Goal: Task Accomplishment & Management: Manage account settings

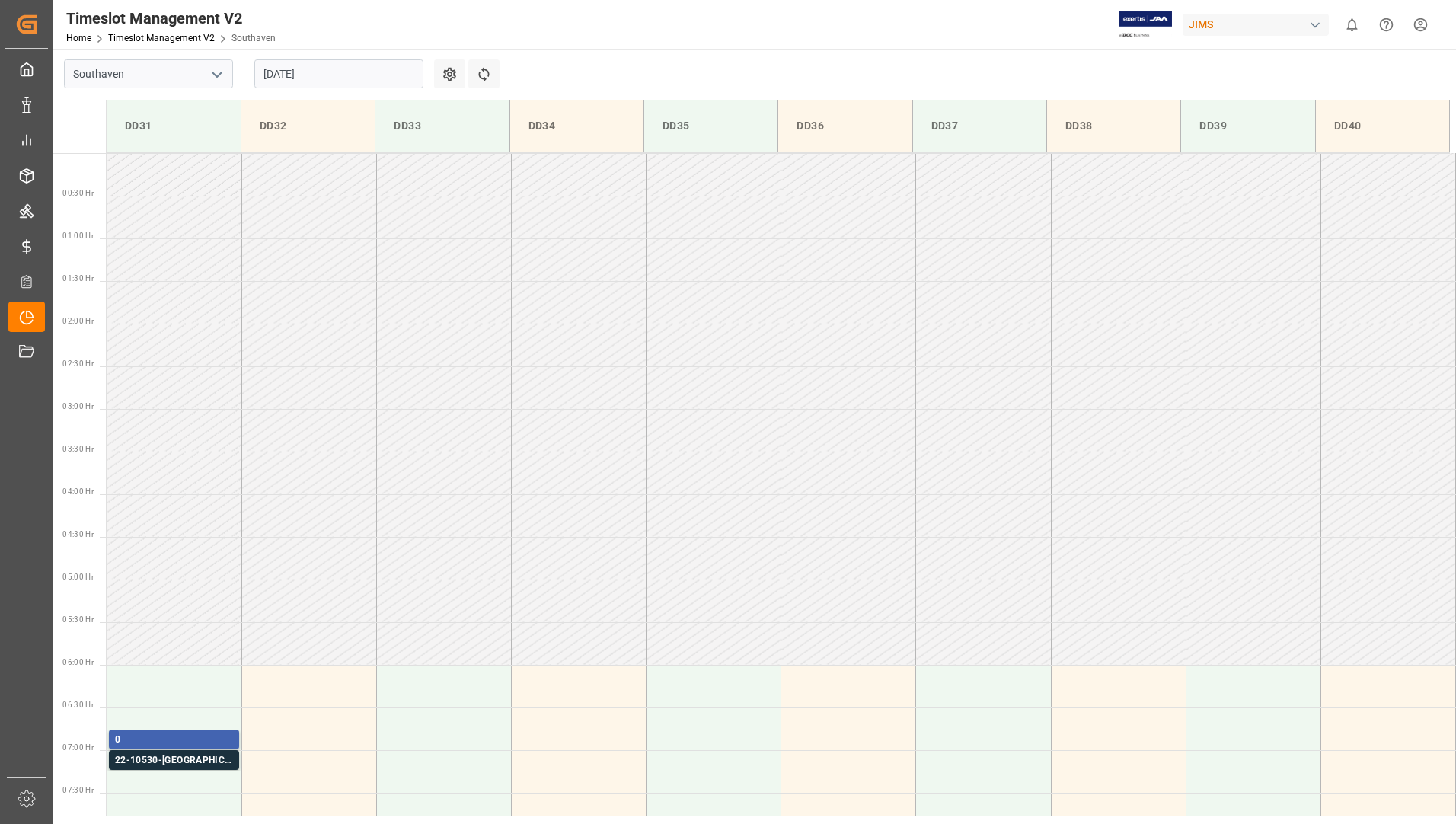
scroll to position [444, 0]
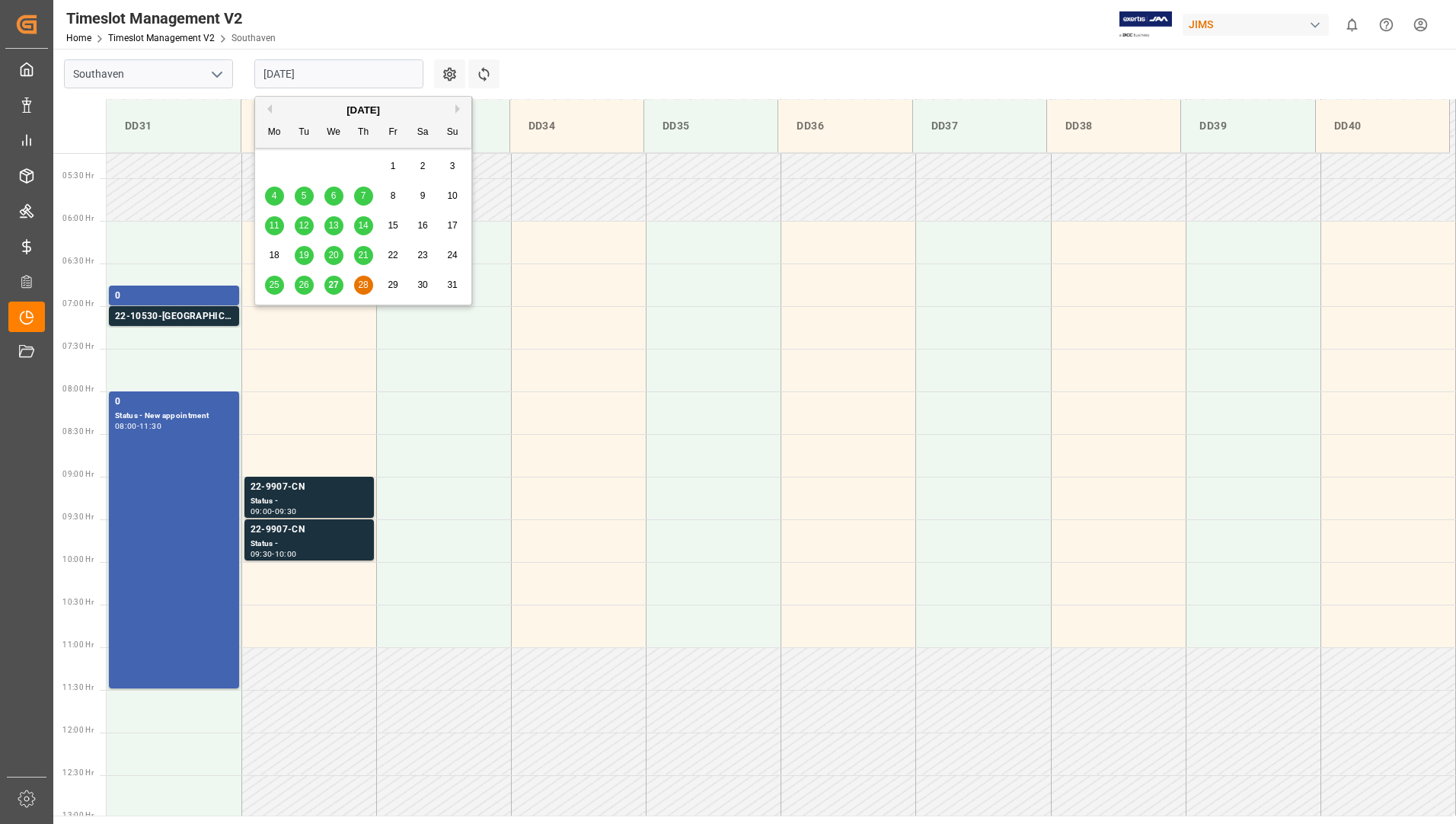
click at [347, 73] on input "[DATE]" at bounding box center [339, 74] width 169 height 29
click at [335, 285] on span "27" at bounding box center [333, 285] width 10 height 11
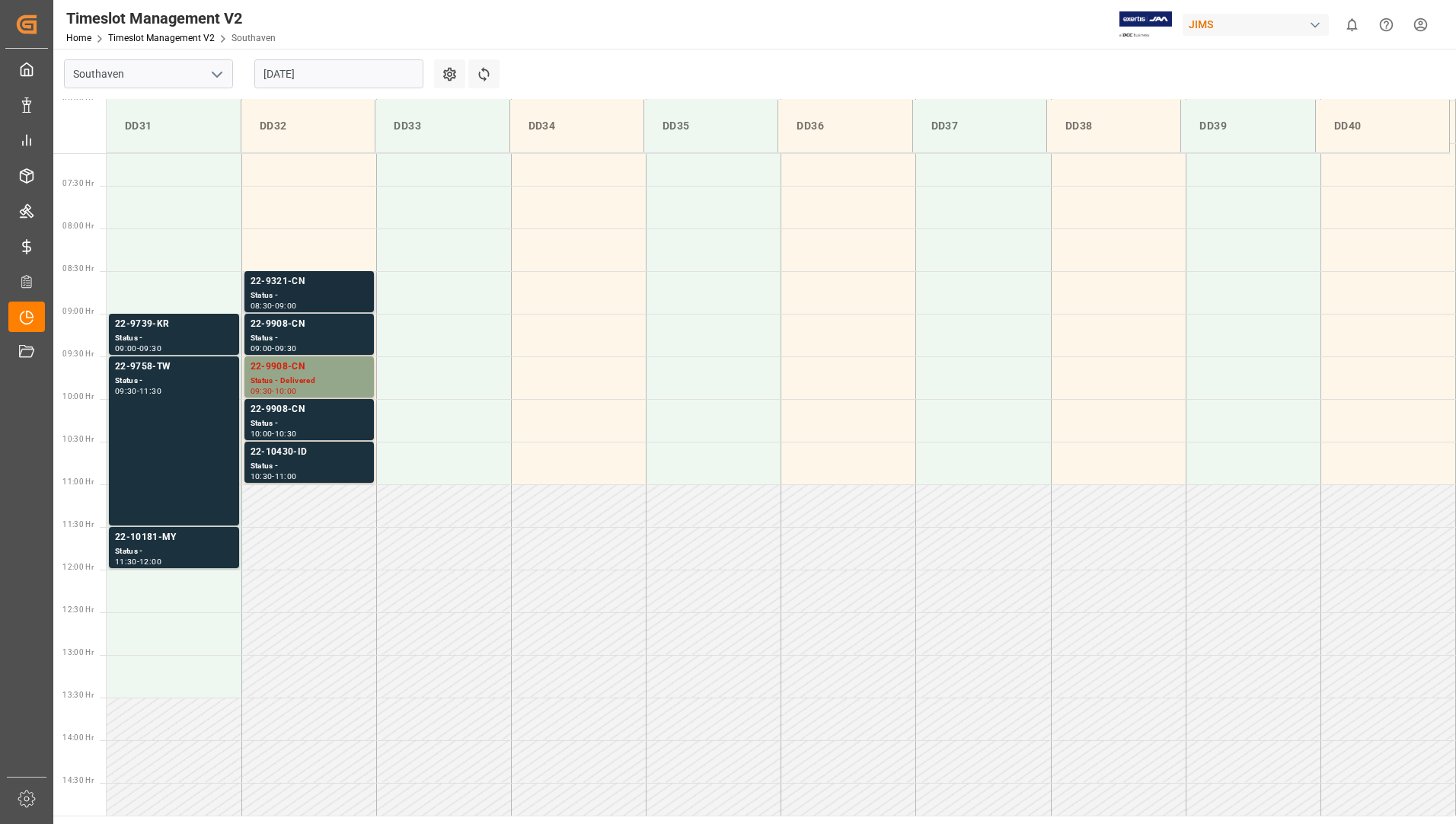
scroll to position [605, 0]
click at [328, 291] on div "Status -" at bounding box center [310, 297] width 118 height 13
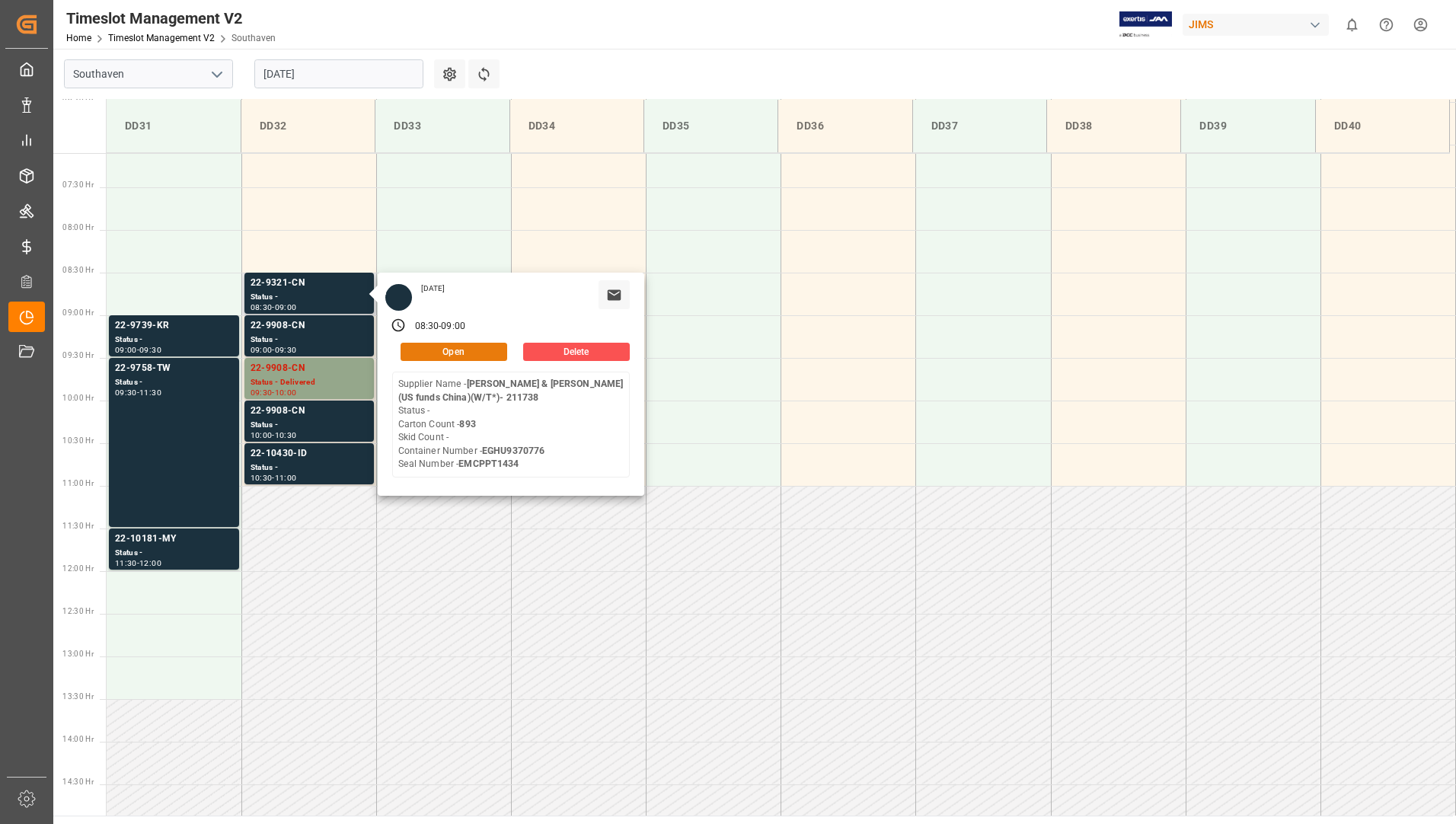
click at [466, 355] on button "Open" at bounding box center [454, 352] width 107 height 18
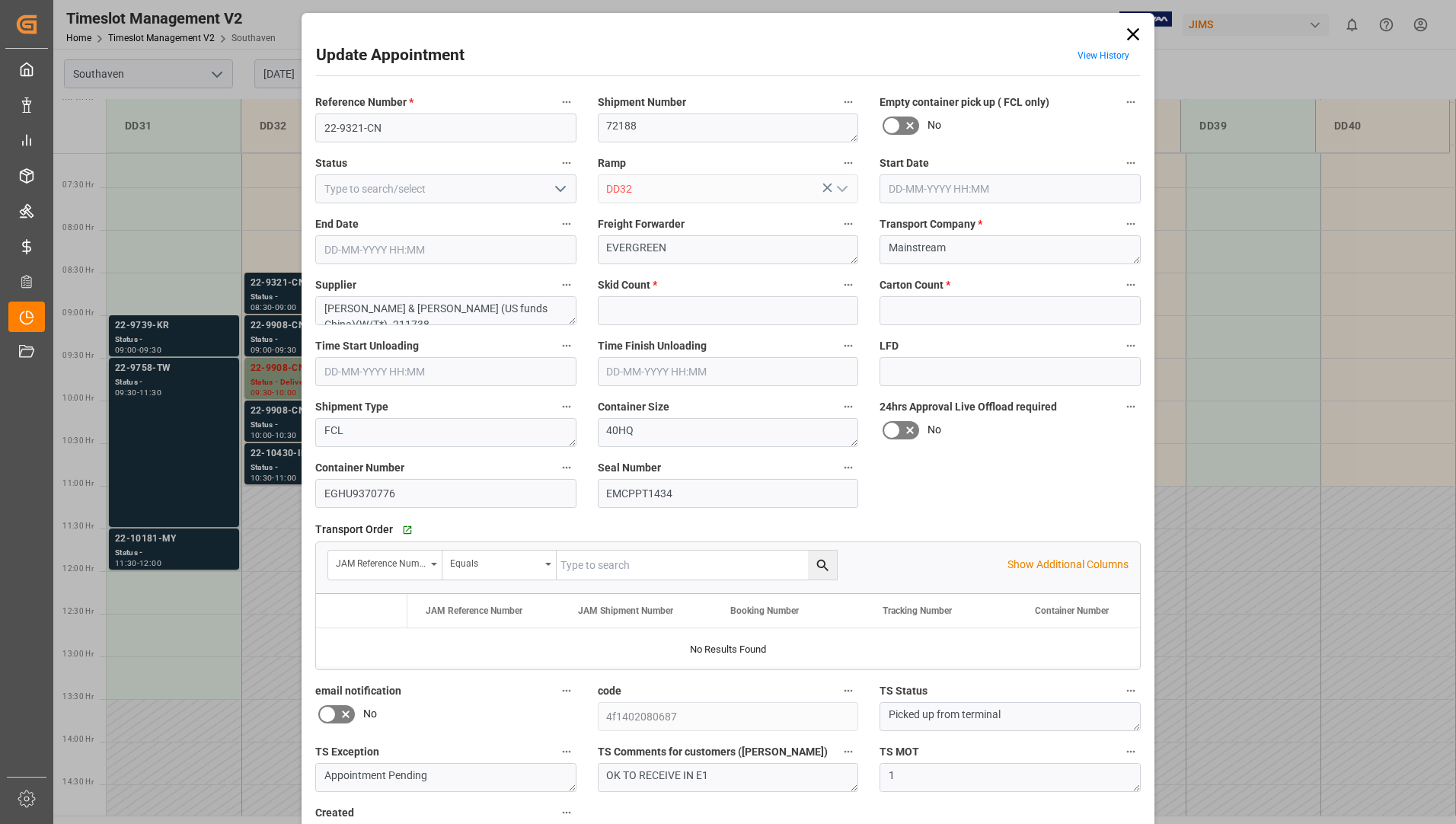
type input "0"
type input "893"
type input "[DATE] 08:30"
type input "[DATE] 09:00"
type input "[DATE] 19:37"
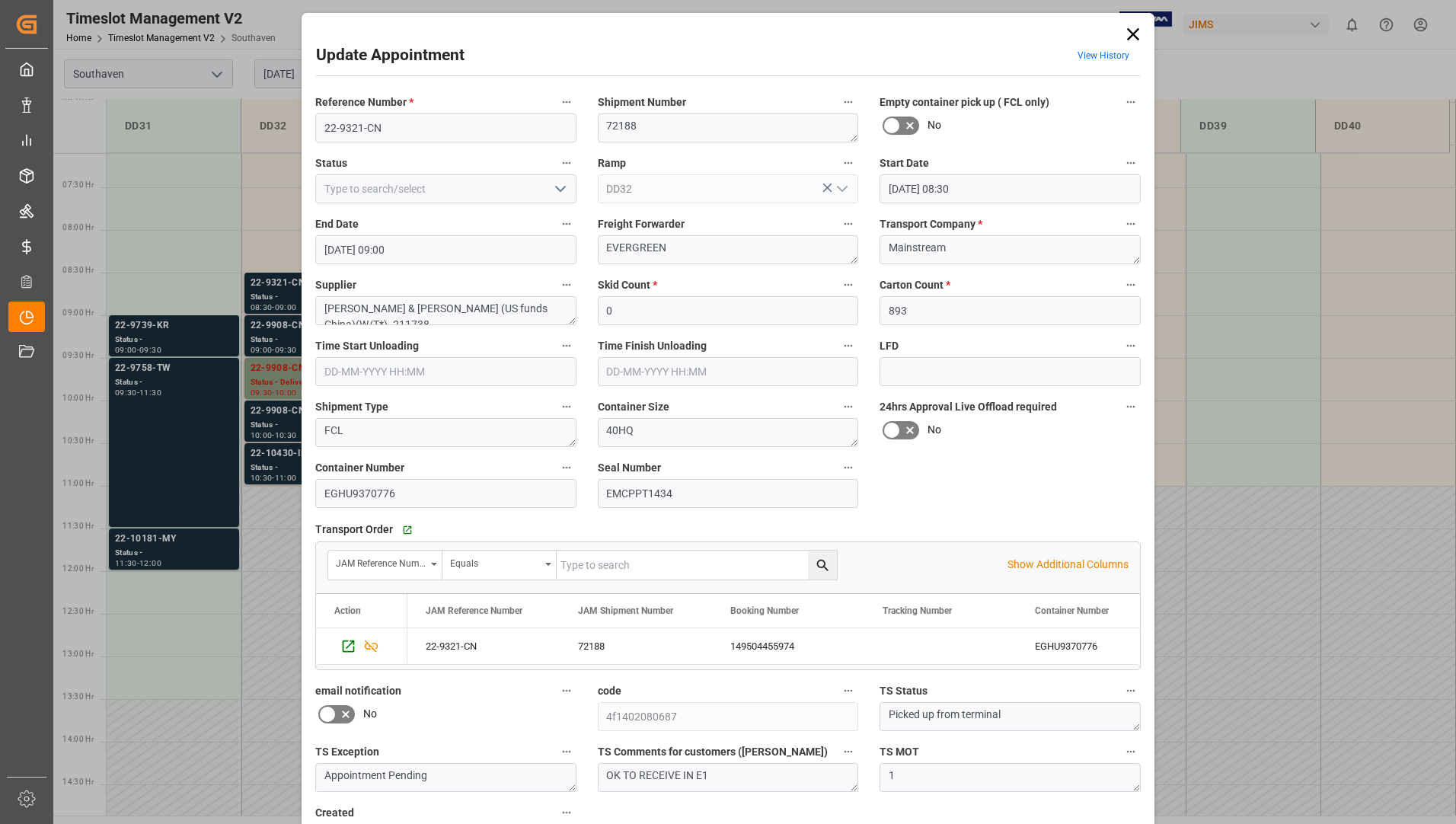
click at [553, 186] on icon "open menu" at bounding box center [560, 189] width 18 height 18
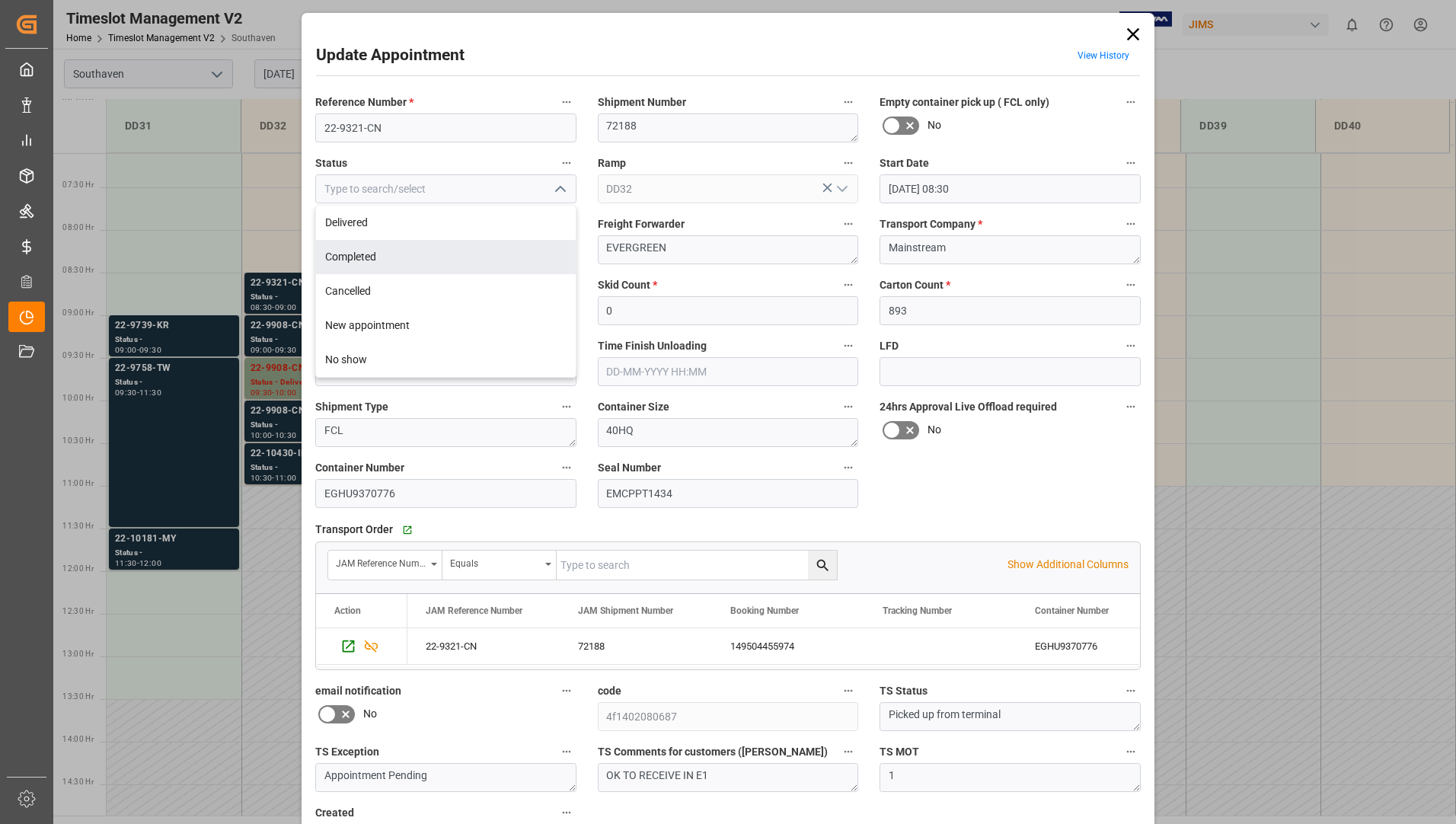
click at [493, 257] on div "Completed" at bounding box center [446, 257] width 260 height 34
type input "Completed"
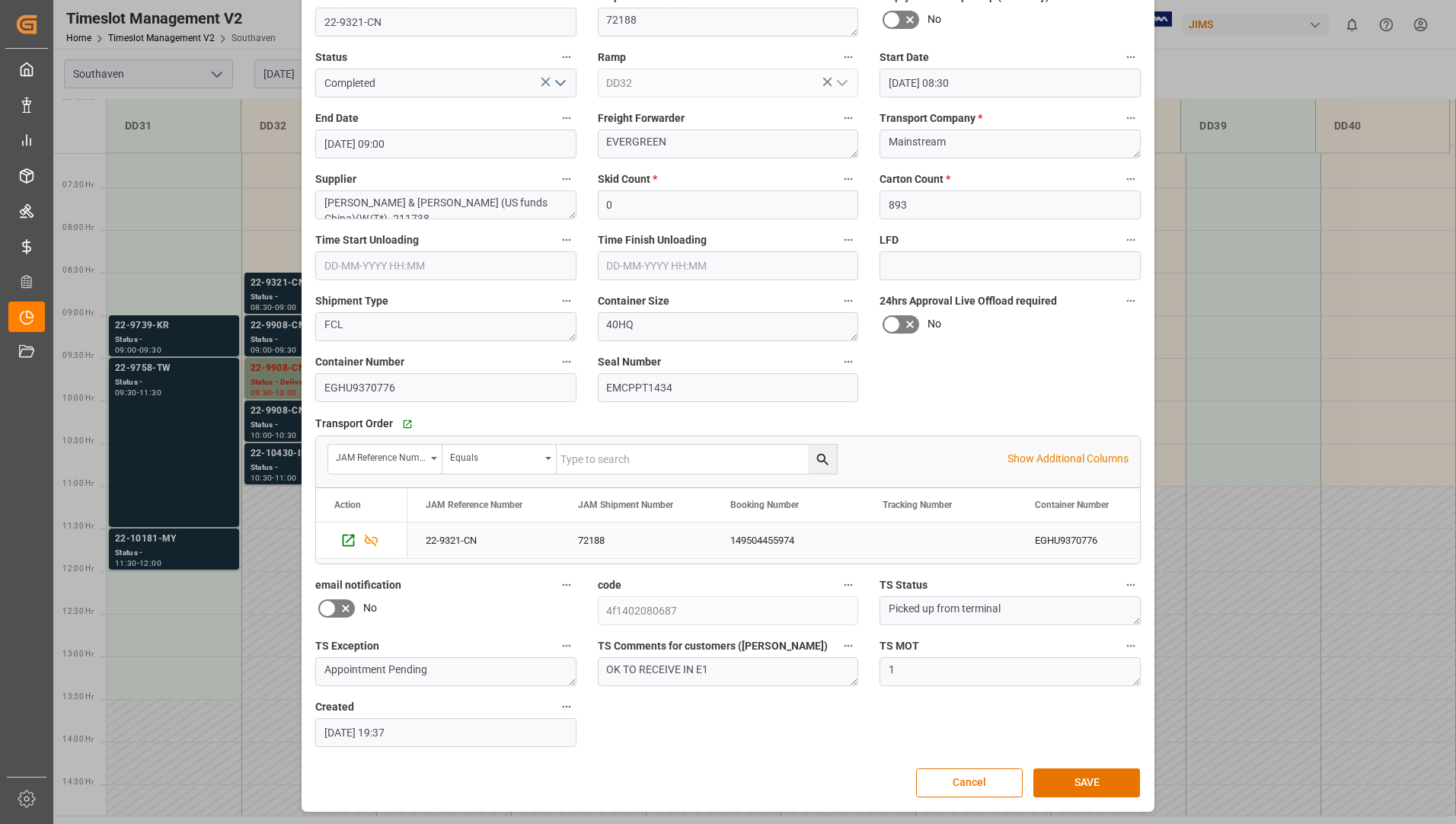
scroll to position [107, 0]
click at [1098, 779] on button "SAVE" at bounding box center [1086, 782] width 107 height 29
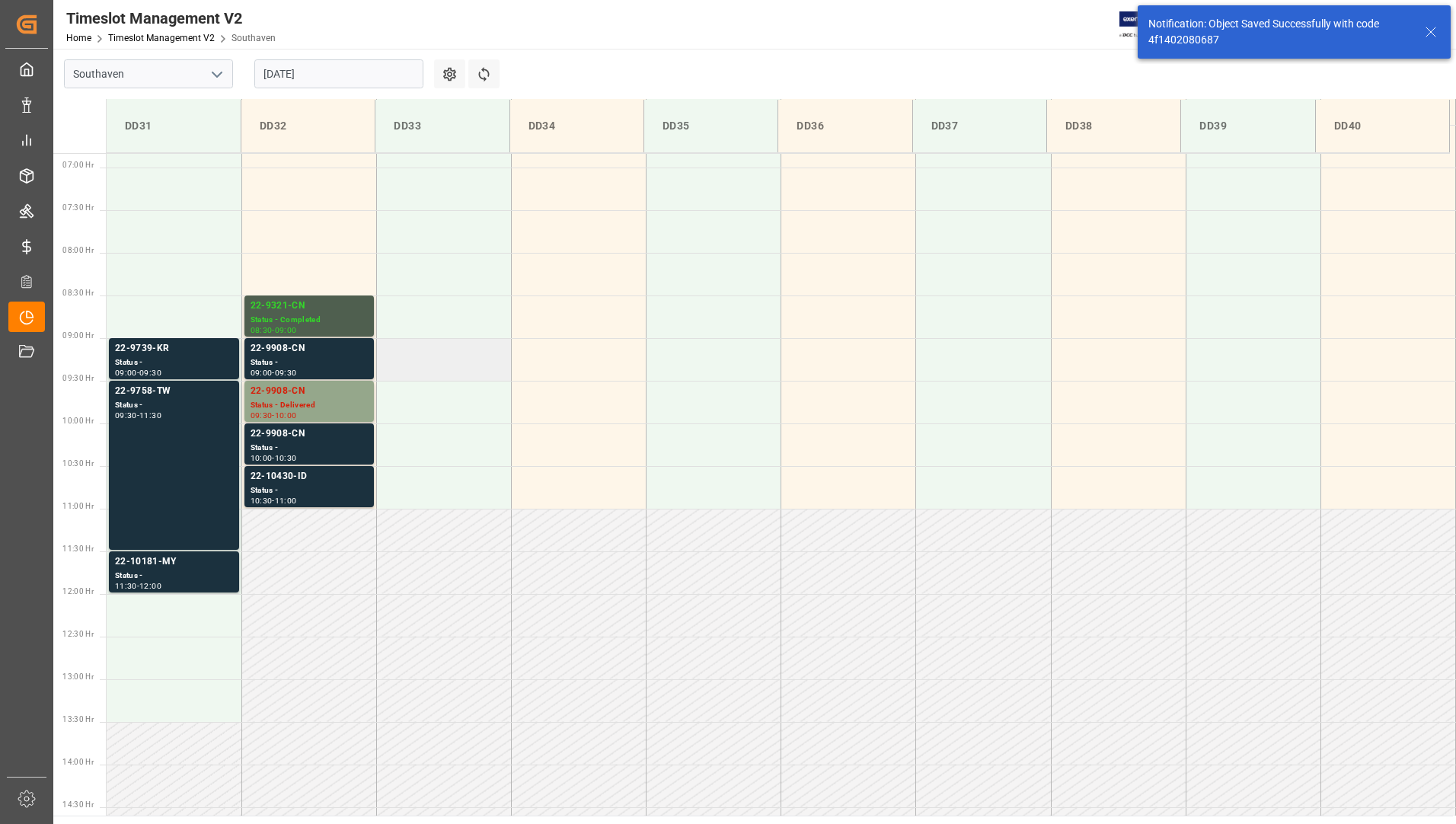
scroll to position [587, 0]
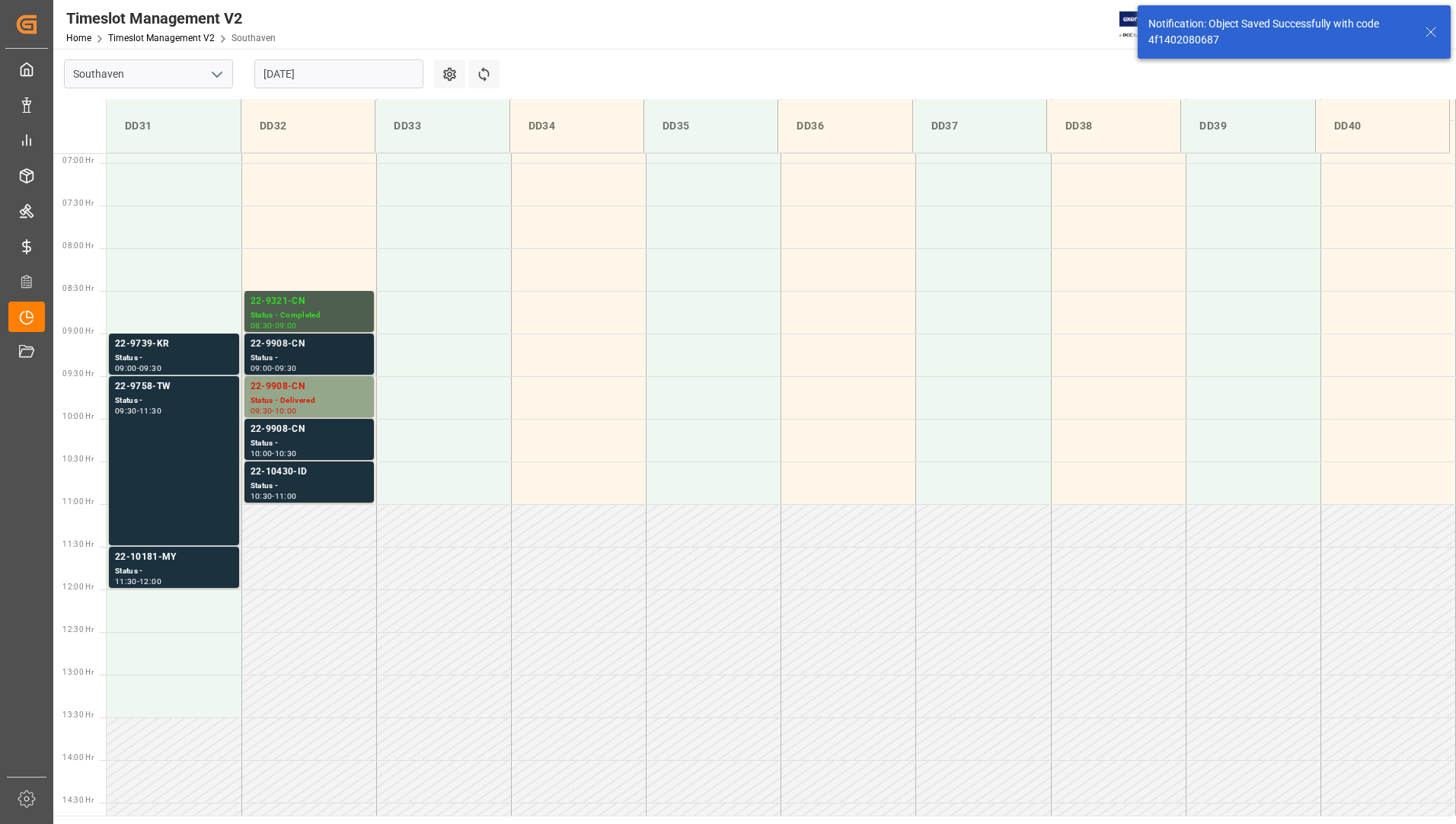
click at [329, 359] on div "Status -" at bounding box center [310, 359] width 118 height 13
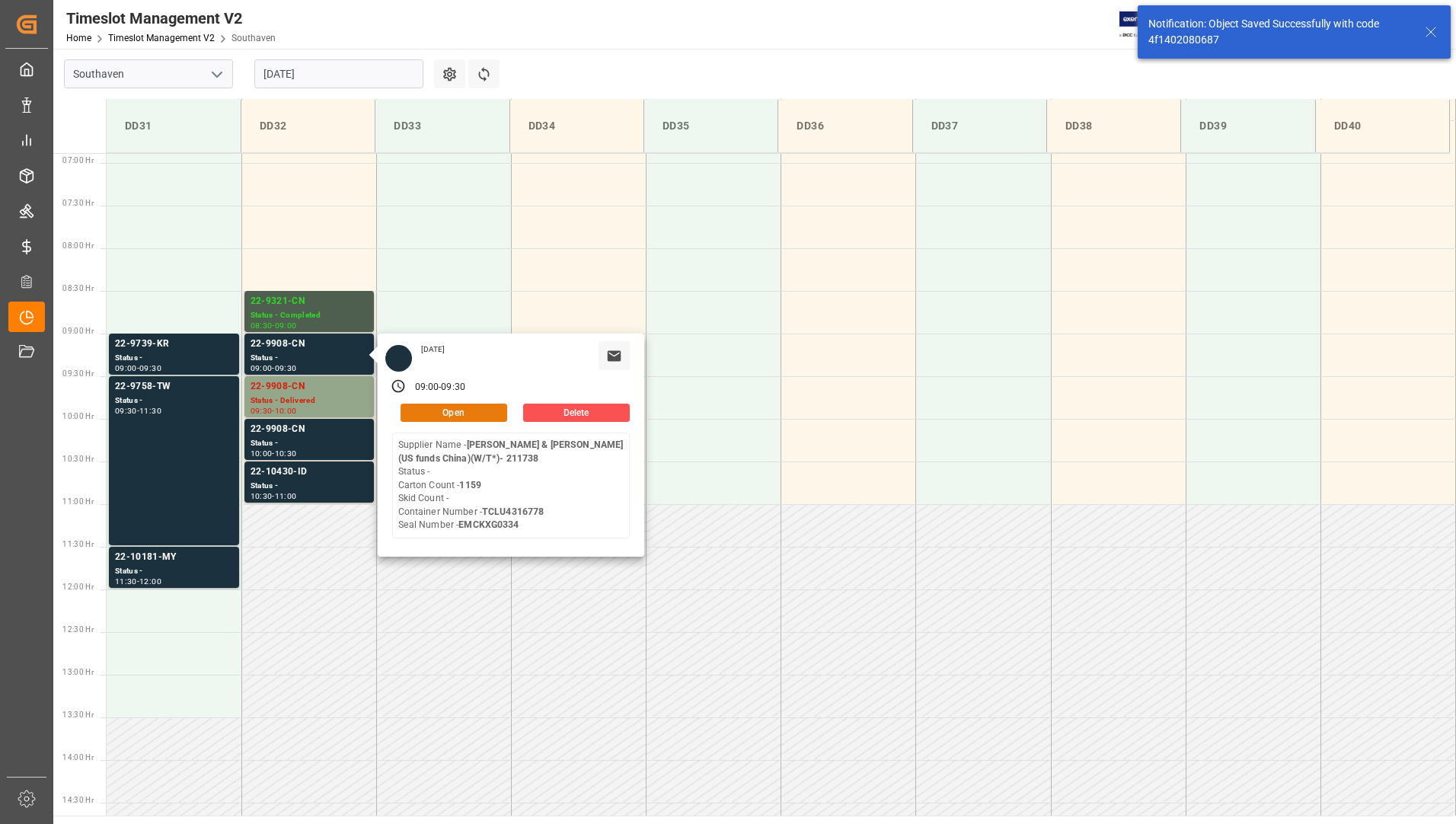
click at [489, 412] on button "Open" at bounding box center [454, 413] width 107 height 18
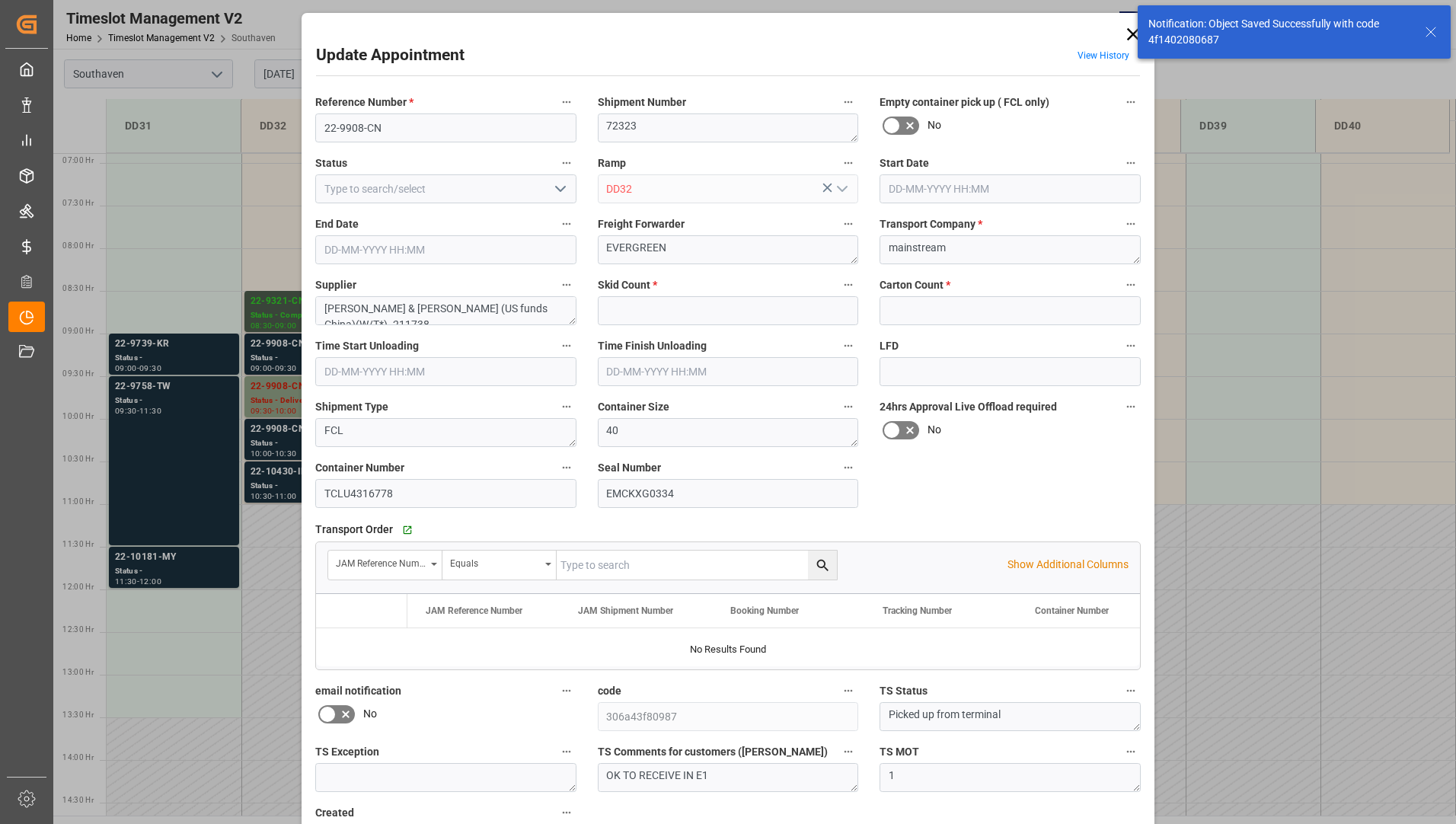
type input "0"
type input "1159"
type input "[DATE] 09:00"
type input "[DATE] 09:30"
type input "[DATE] 19:18"
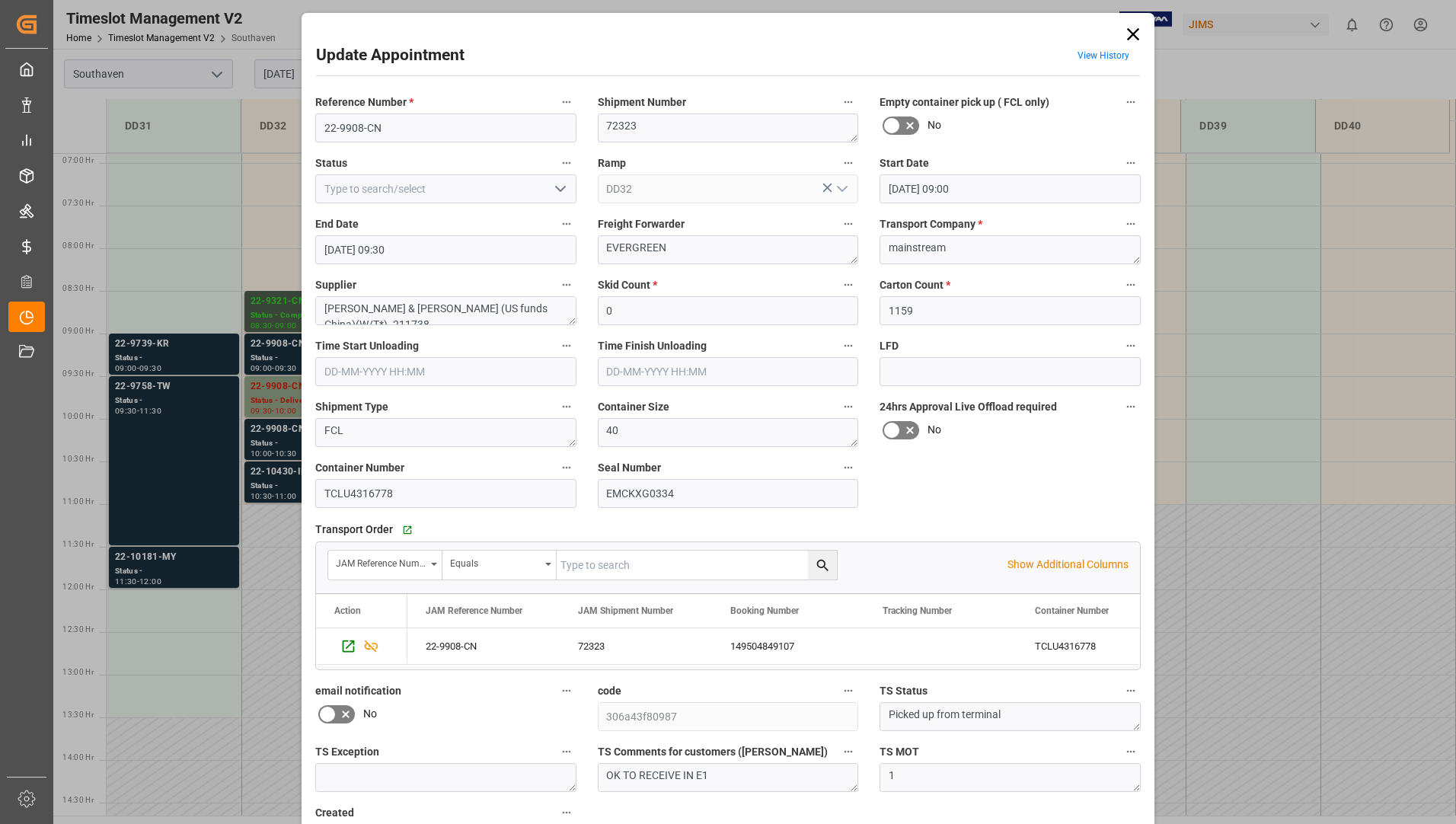
click at [558, 190] on polyline "open menu" at bounding box center [560, 189] width 9 height 5
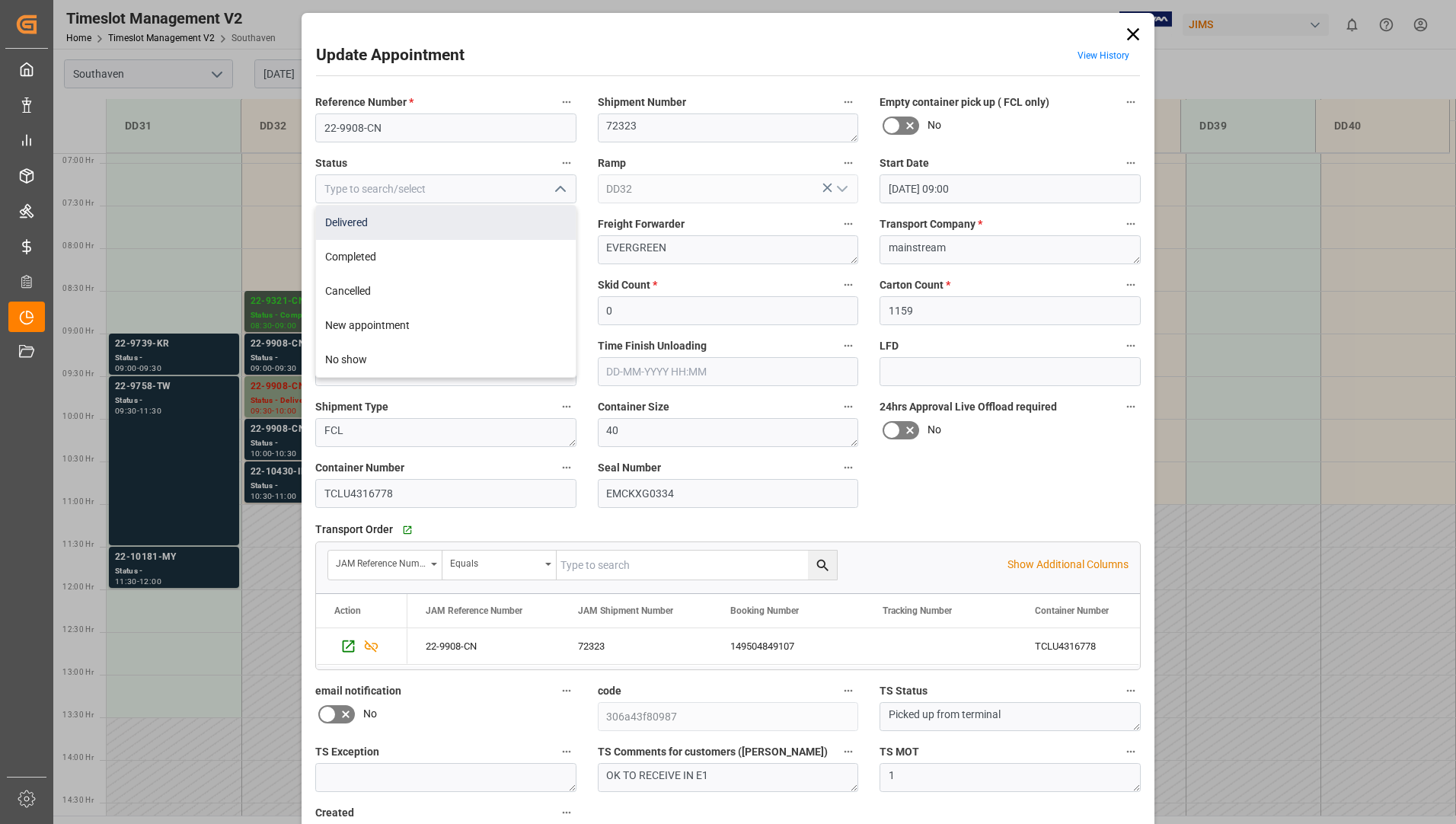
click at [521, 229] on div "Delivered" at bounding box center [446, 222] width 260 height 34
type input "Delivered"
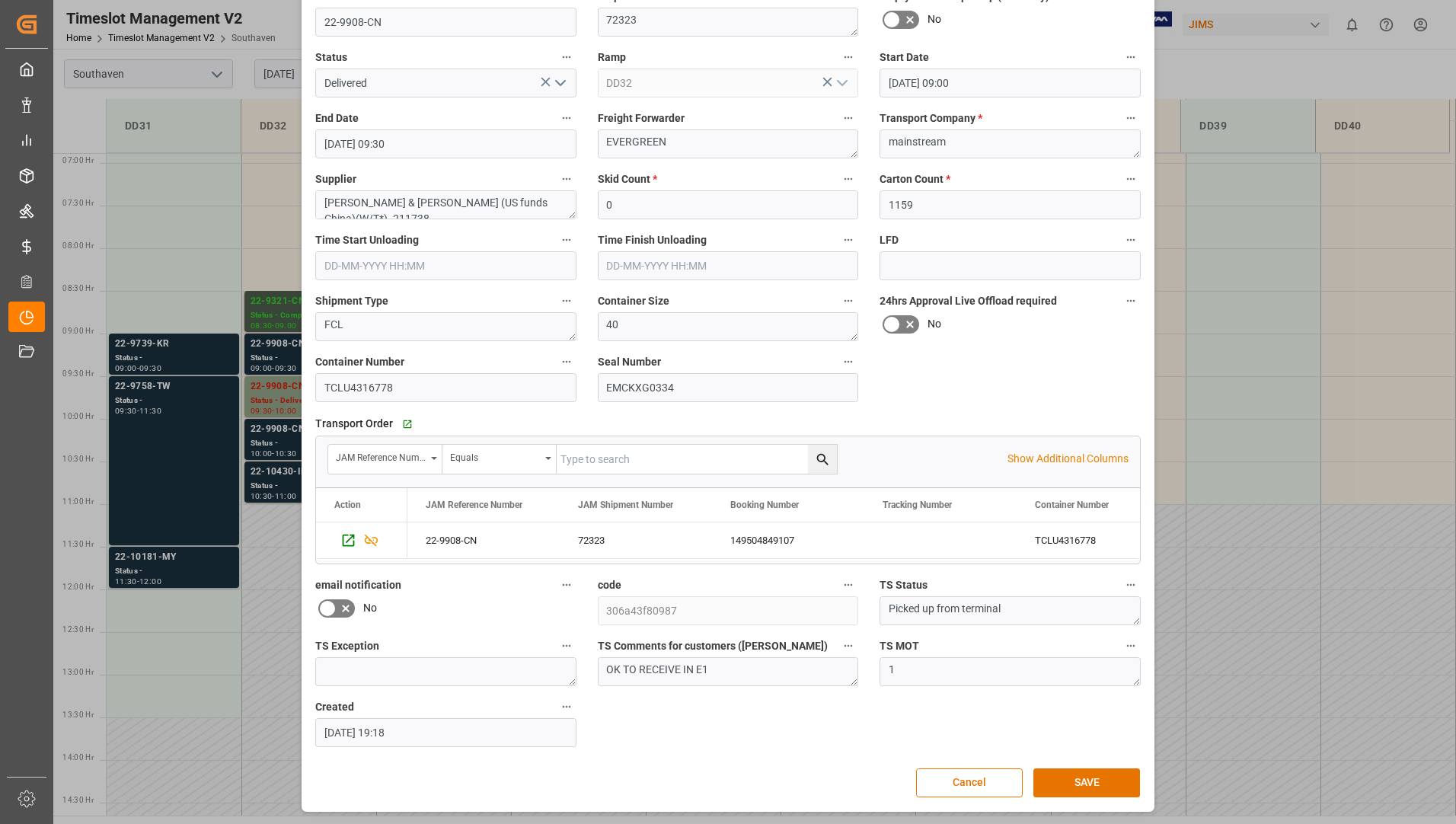
scroll to position [107, 0]
click at [1072, 778] on button "SAVE" at bounding box center [1086, 782] width 107 height 29
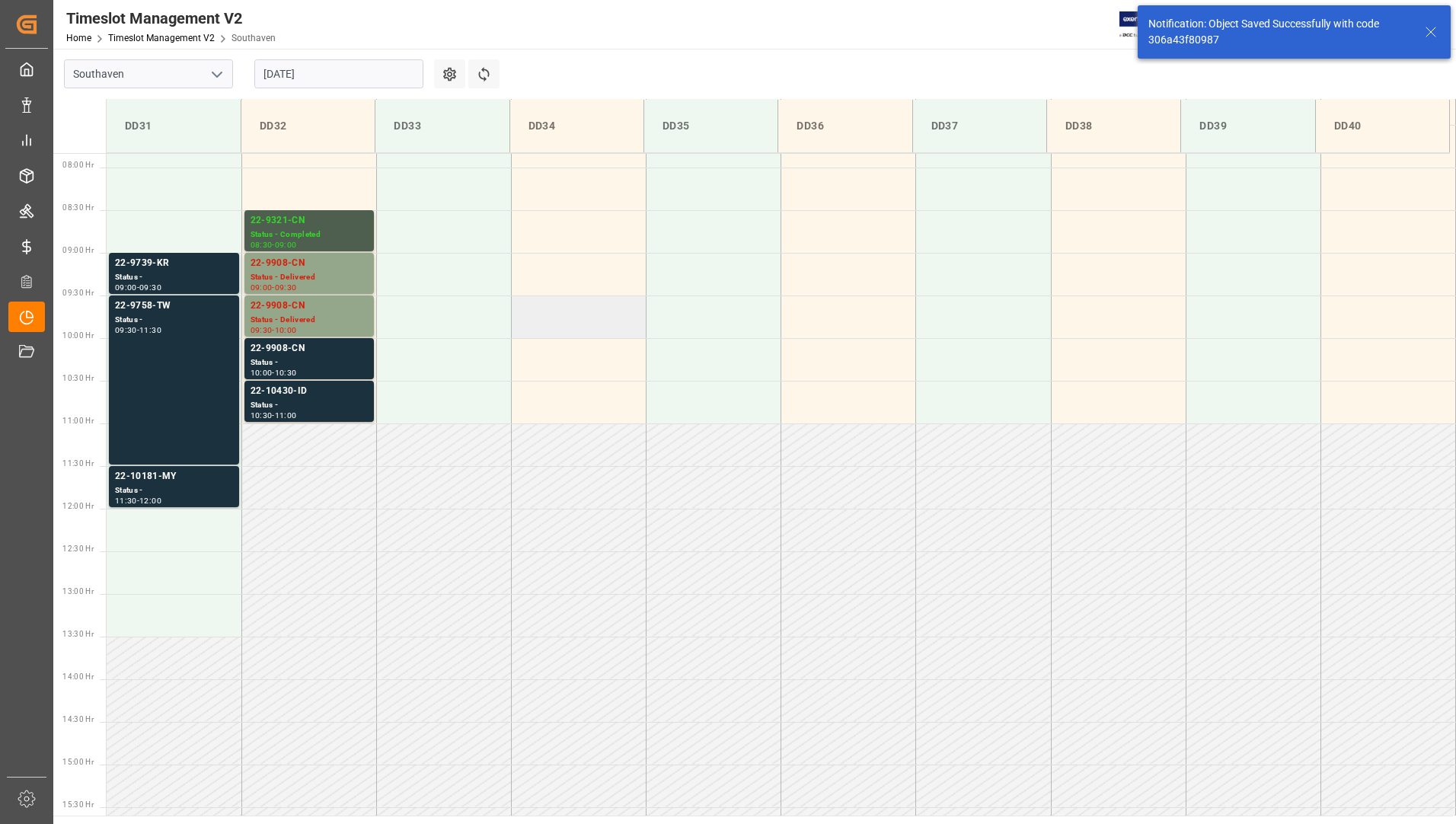
scroll to position [672, 0]
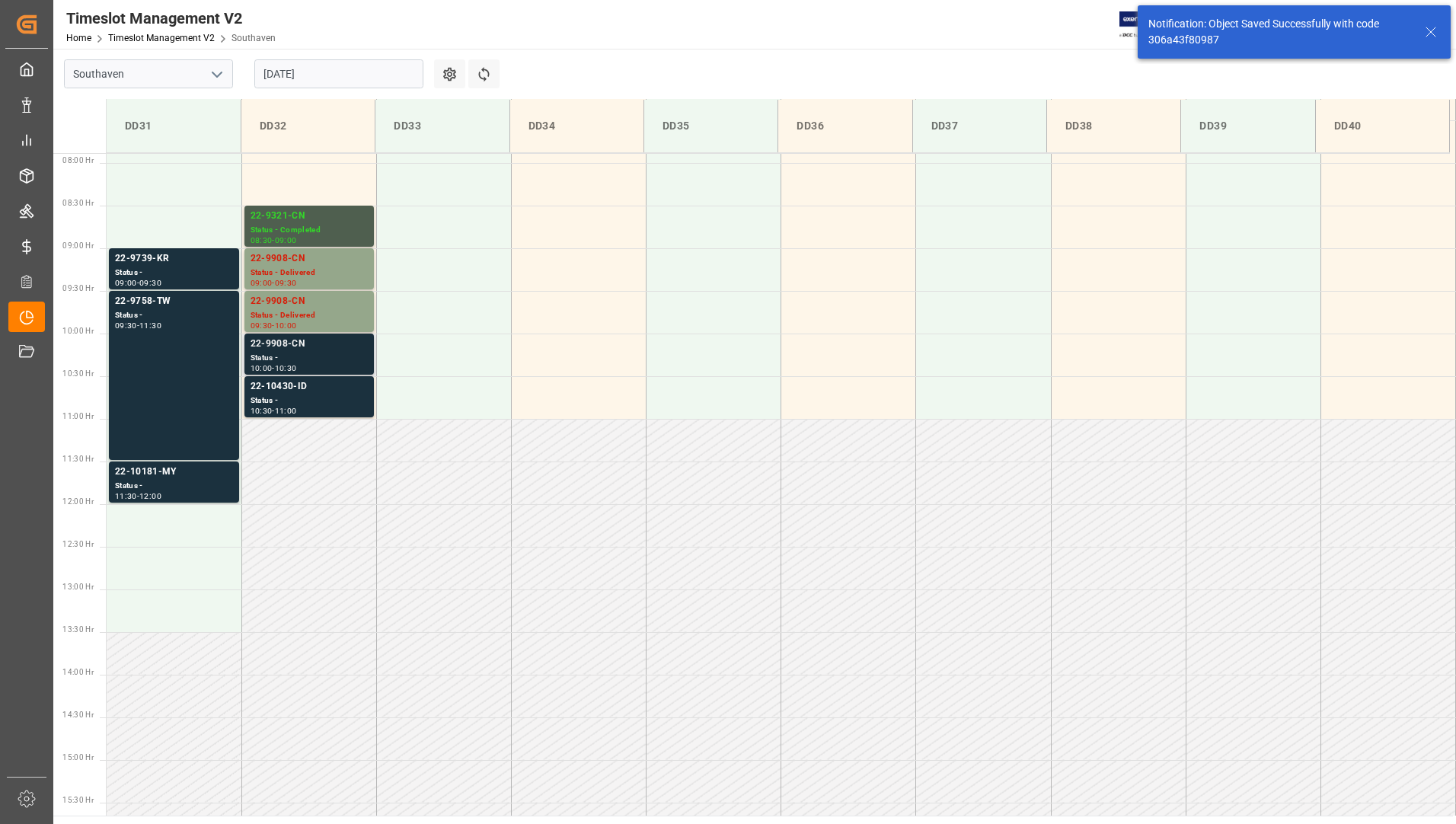
click at [354, 357] on div "Status -" at bounding box center [310, 359] width 118 height 13
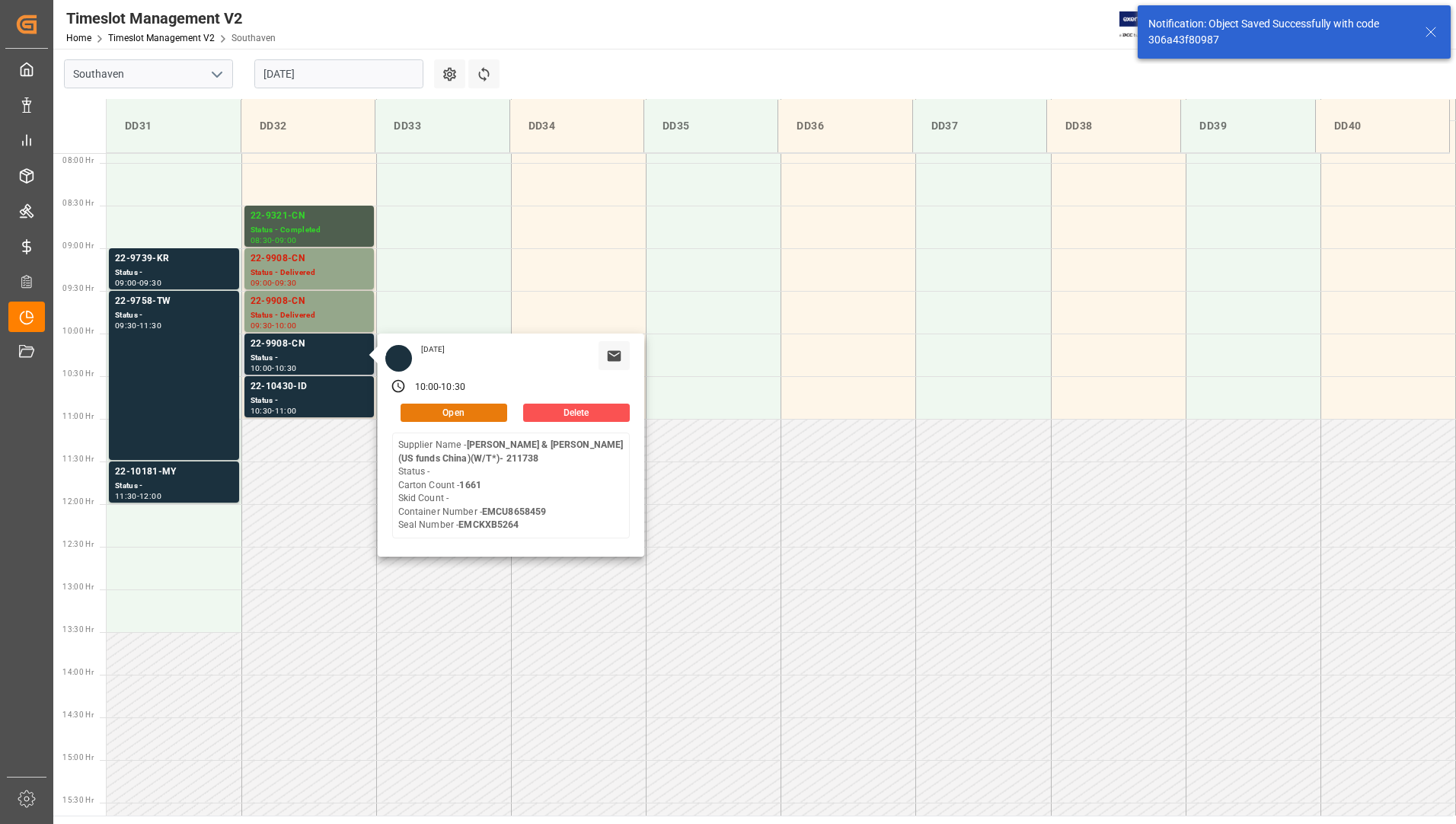
click at [460, 408] on button "Open" at bounding box center [454, 413] width 107 height 18
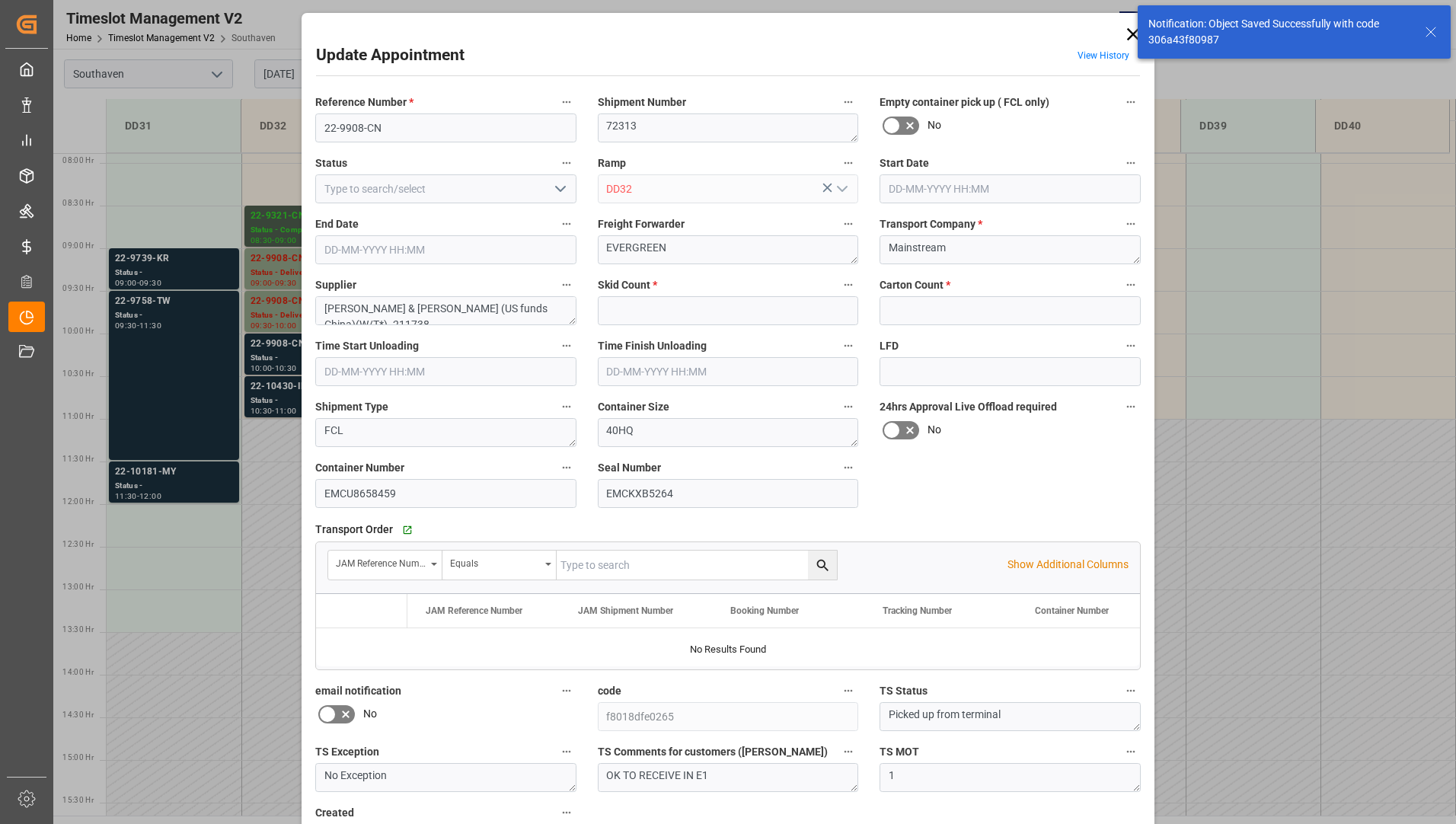
type input "0"
type input "1661"
type input "[DATE] 10:00"
type input "[DATE] 10:30"
type input "[DATE] 16:18"
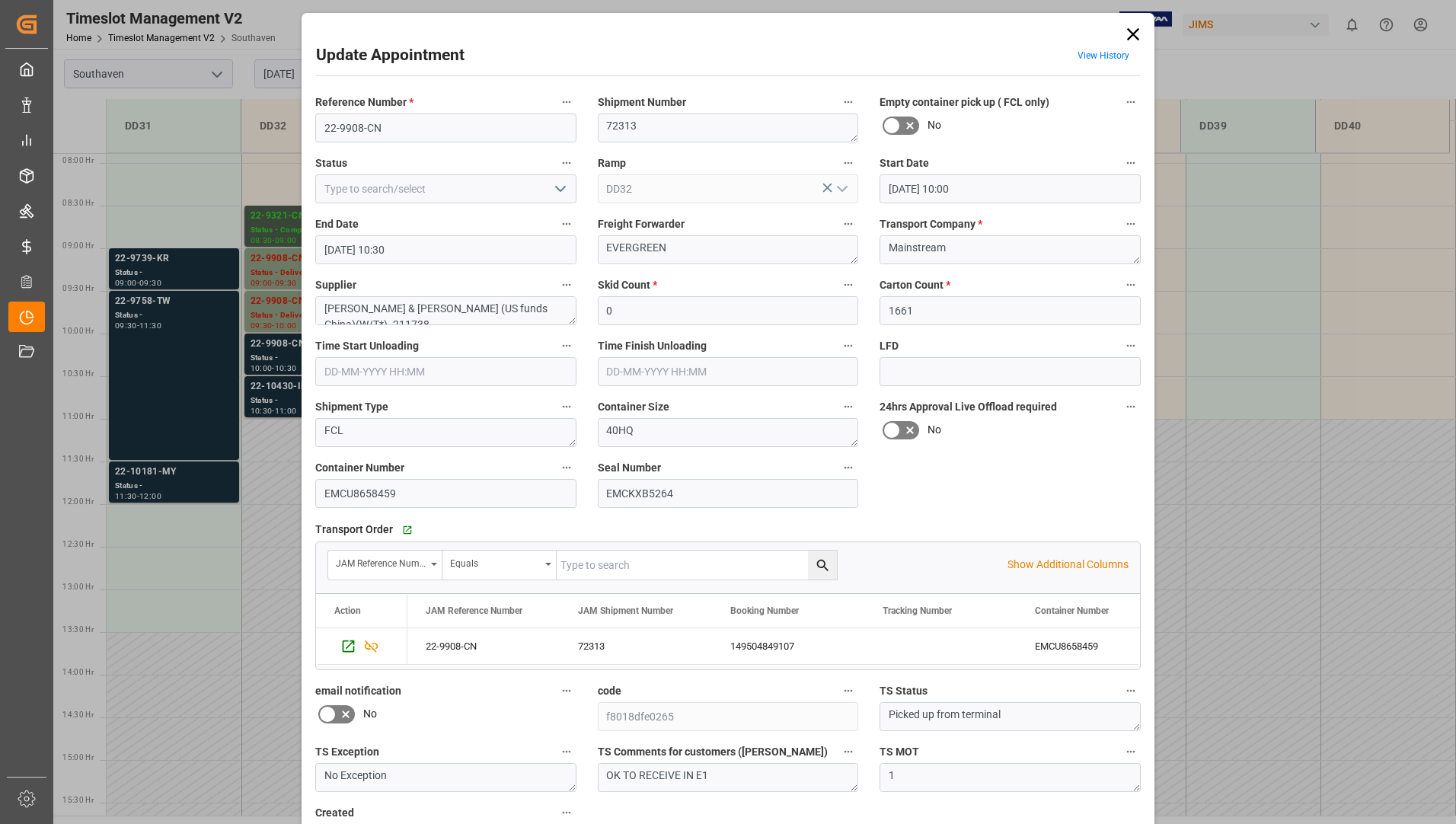
click at [558, 187] on icon "open menu" at bounding box center [560, 189] width 18 height 18
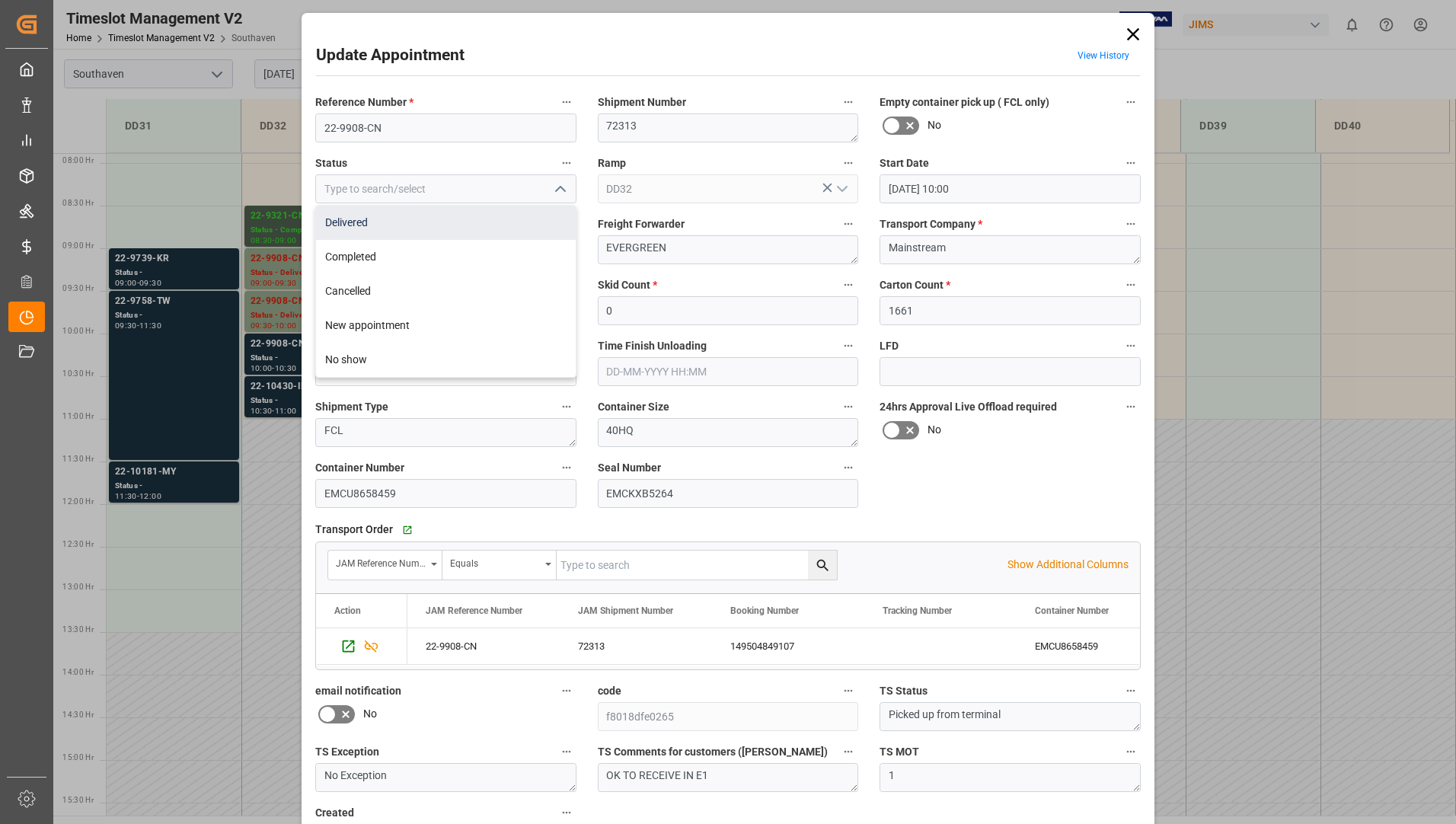
click at [521, 233] on div "Delivered" at bounding box center [446, 222] width 260 height 34
type input "Delivered"
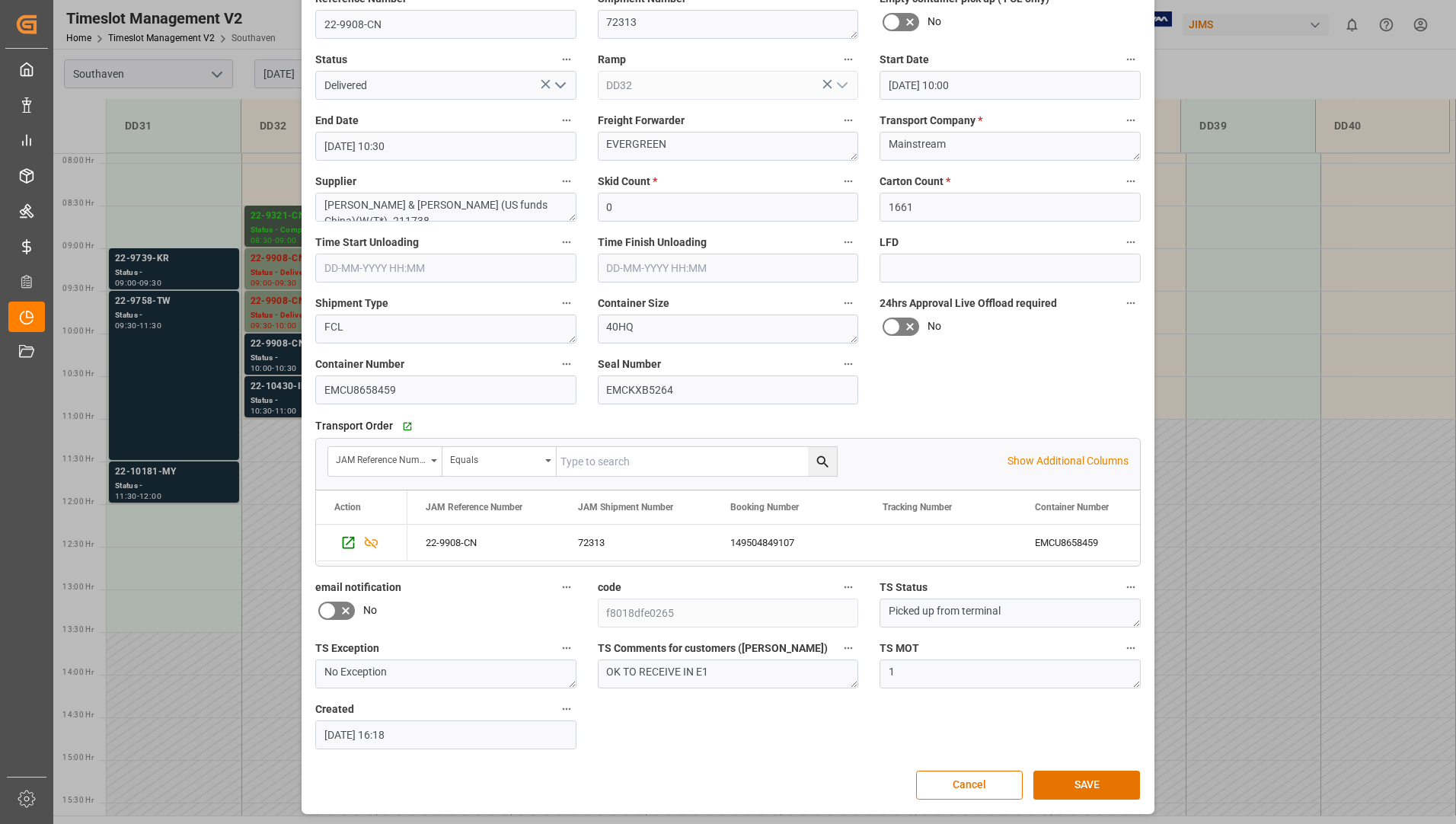
scroll to position [107, 0]
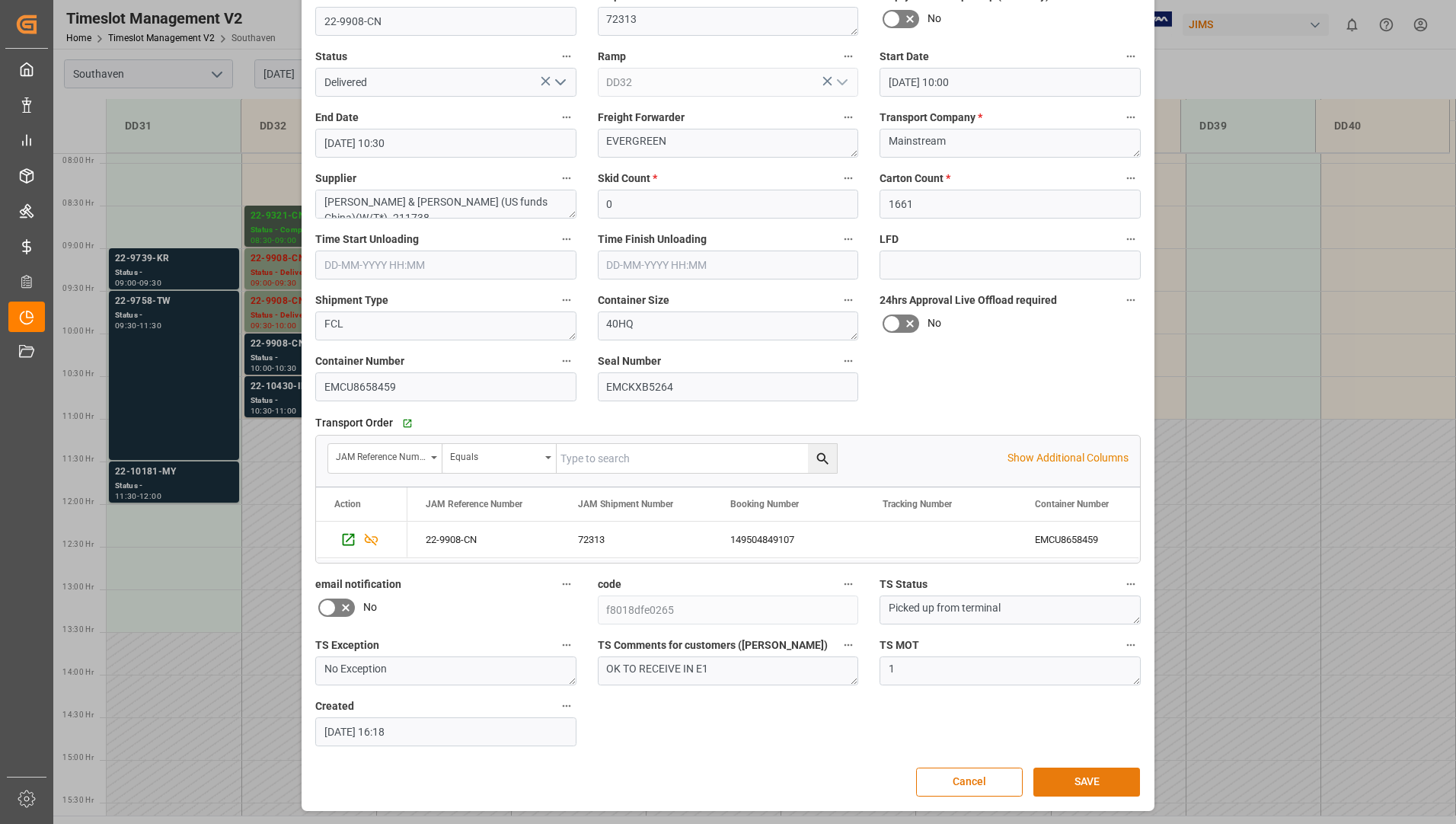
click at [1081, 785] on button "SAVE" at bounding box center [1086, 782] width 107 height 29
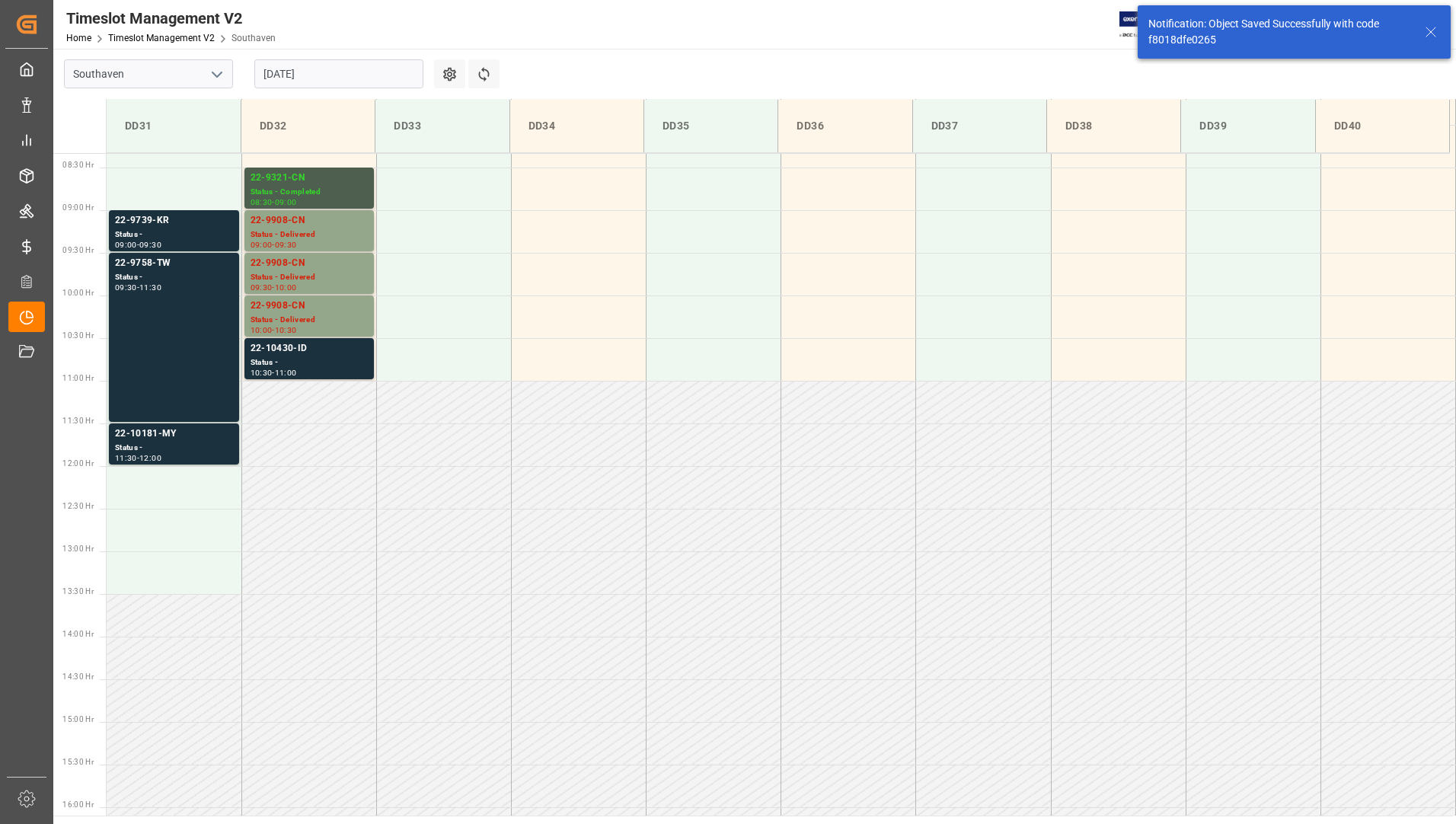
scroll to position [758, 0]
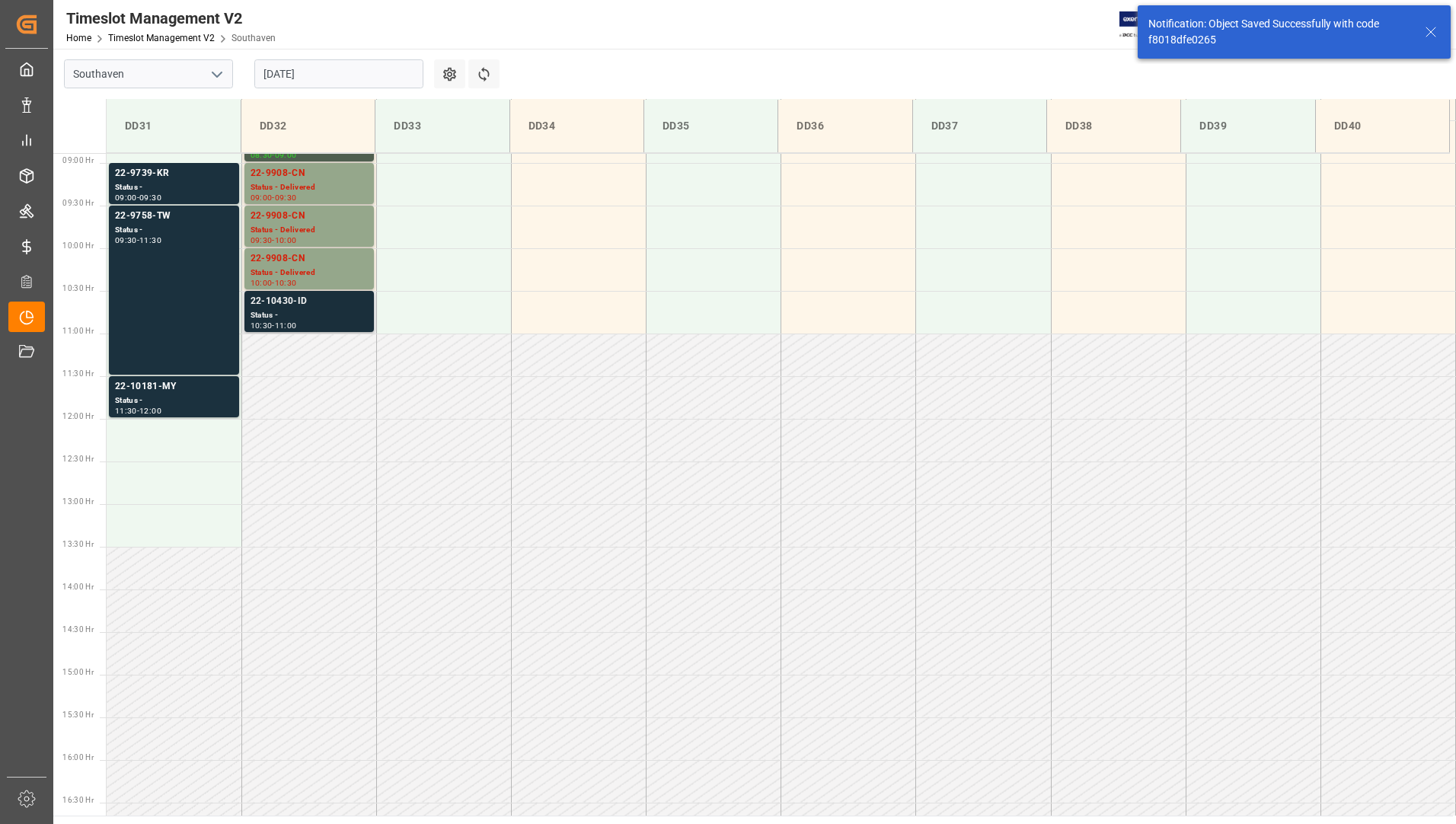
click at [321, 316] on div "Status -" at bounding box center [310, 316] width 118 height 13
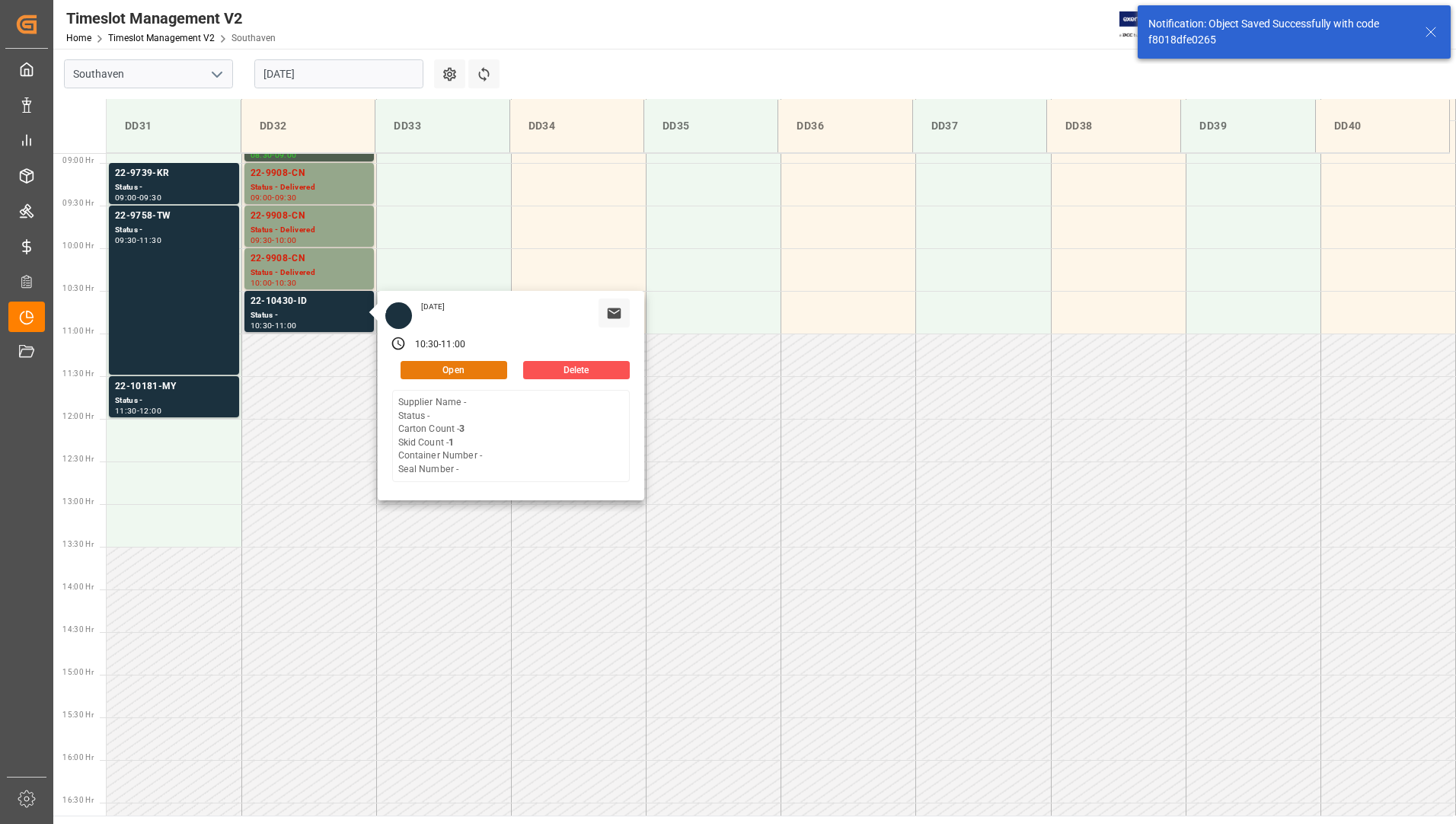
click at [423, 364] on button "Open" at bounding box center [454, 370] width 107 height 18
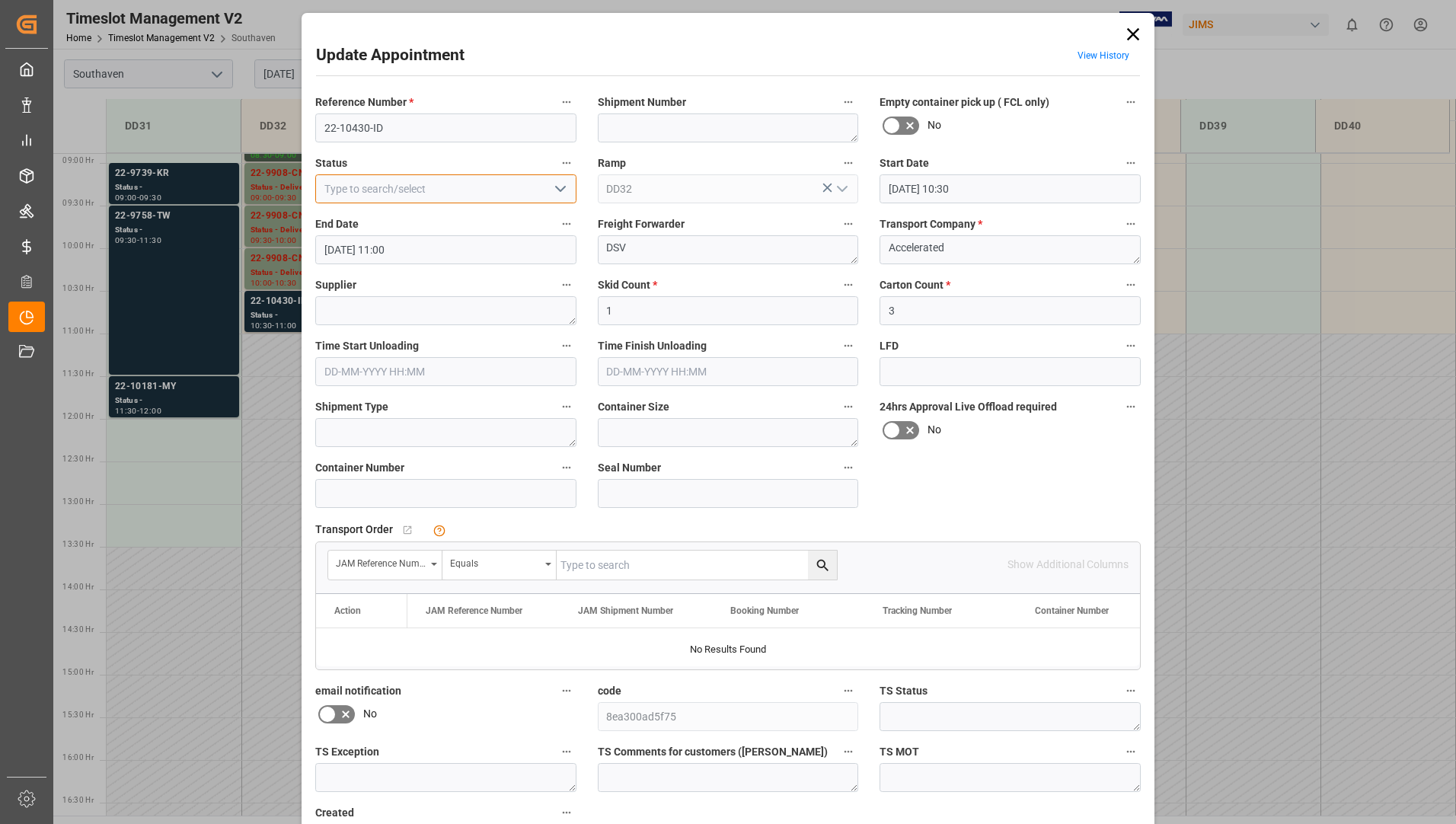
click at [539, 179] on input at bounding box center [446, 189] width 262 height 29
click at [541, 188] on input at bounding box center [446, 189] width 262 height 29
click at [560, 186] on icon "open menu" at bounding box center [560, 189] width 18 height 18
click at [461, 254] on div "Completed" at bounding box center [446, 257] width 260 height 34
type input "Completed"
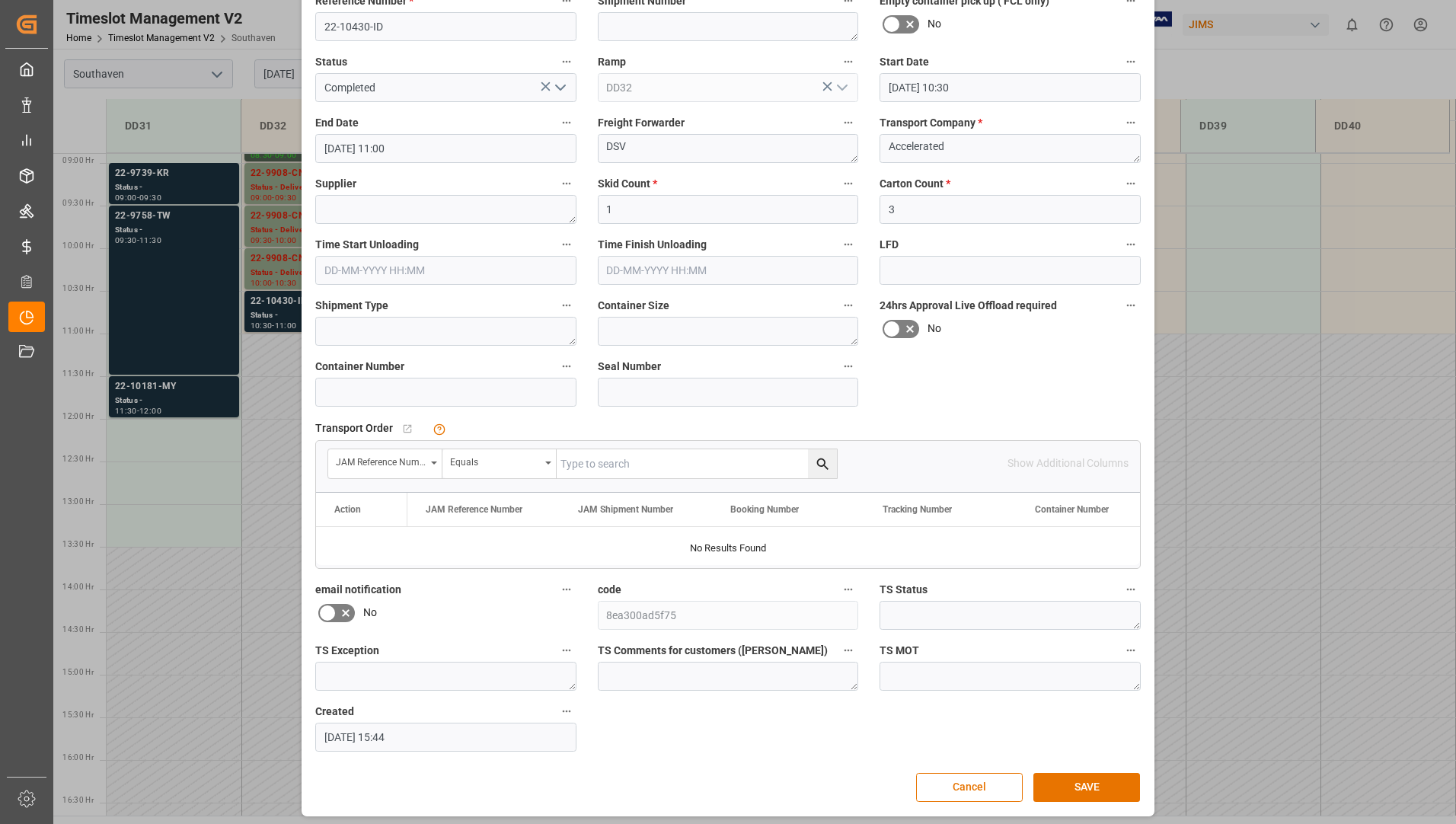
scroll to position [107, 0]
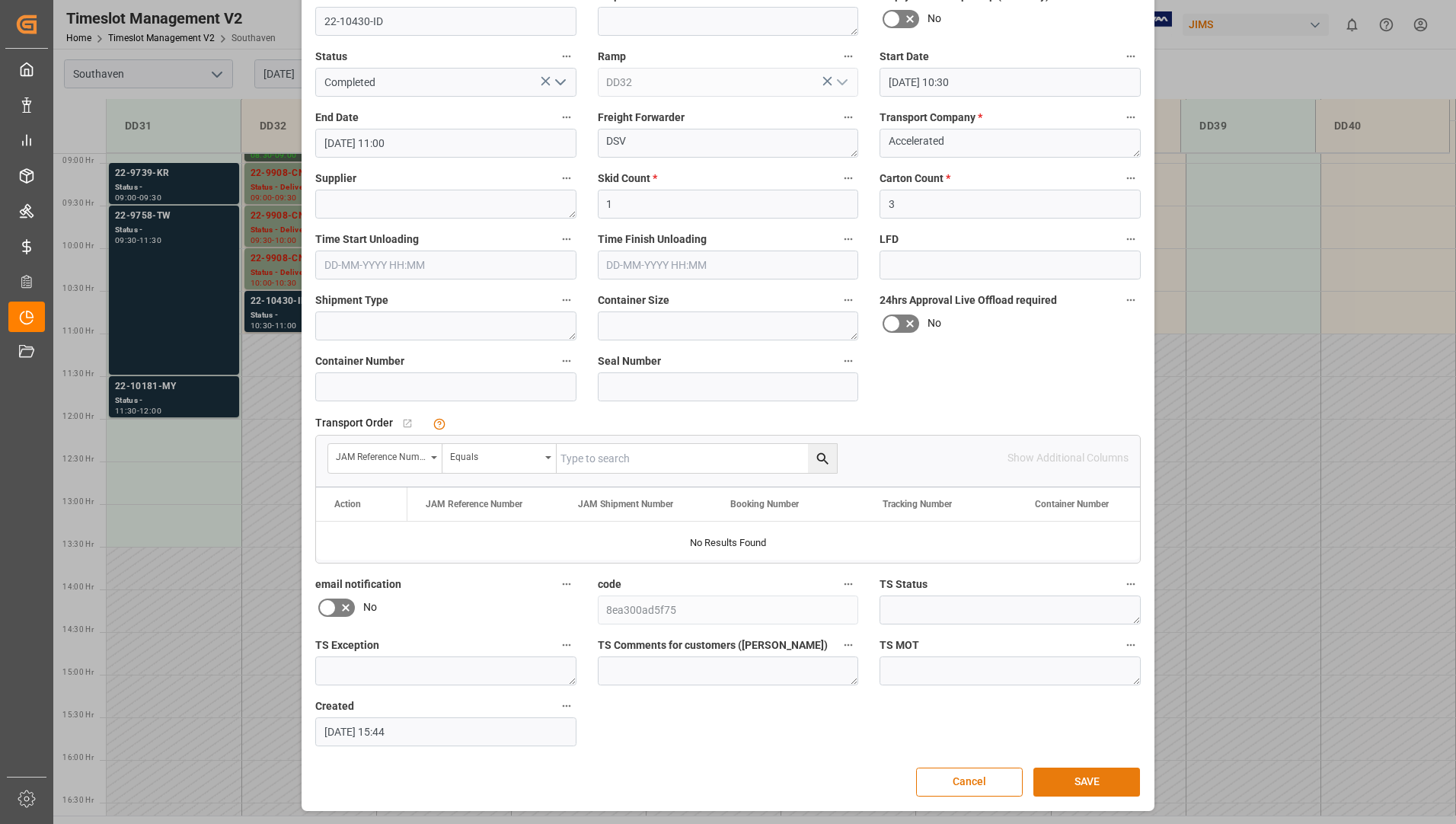
click at [1064, 773] on button "SAVE" at bounding box center [1086, 782] width 107 height 29
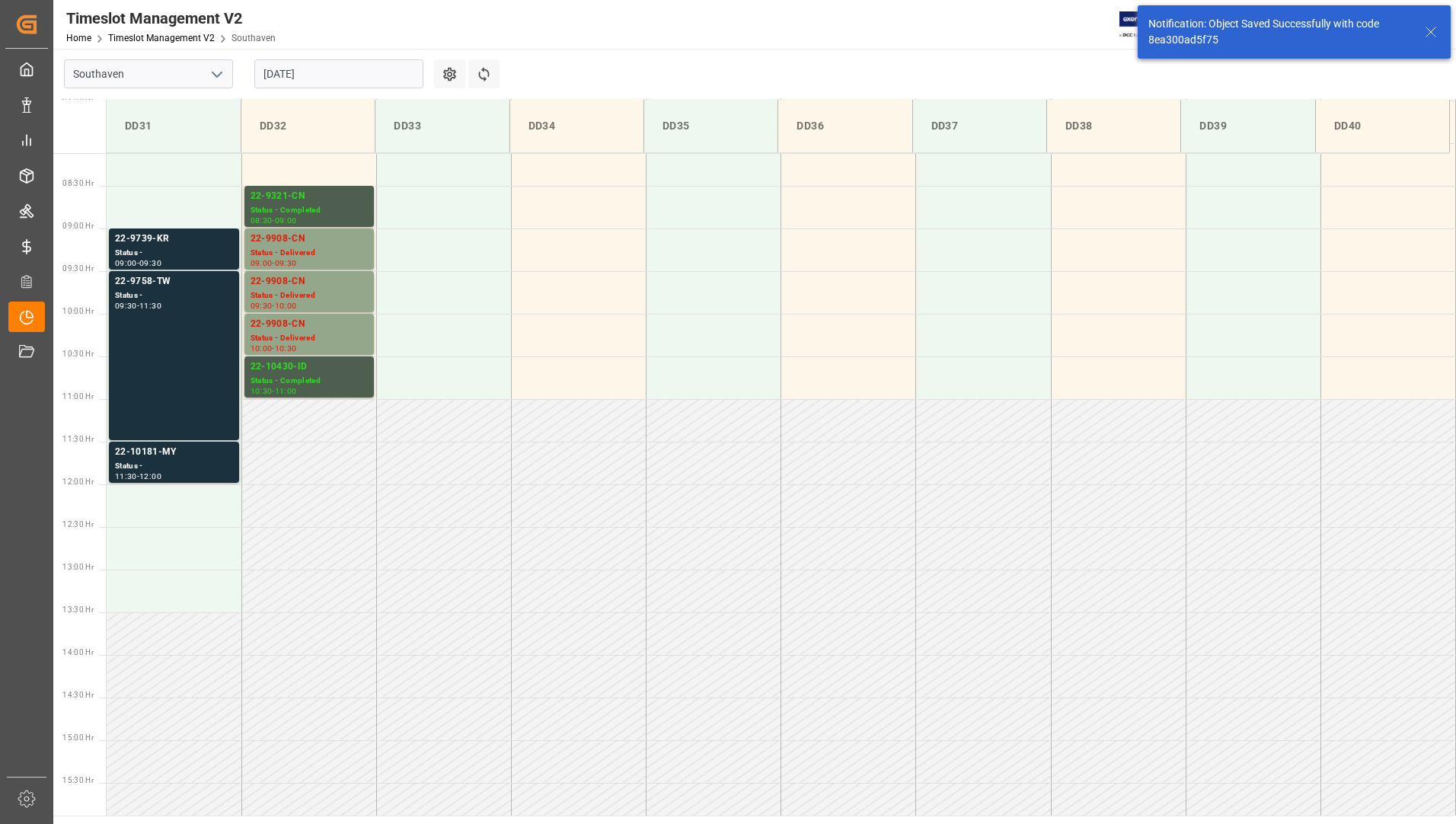
scroll to position [758, 0]
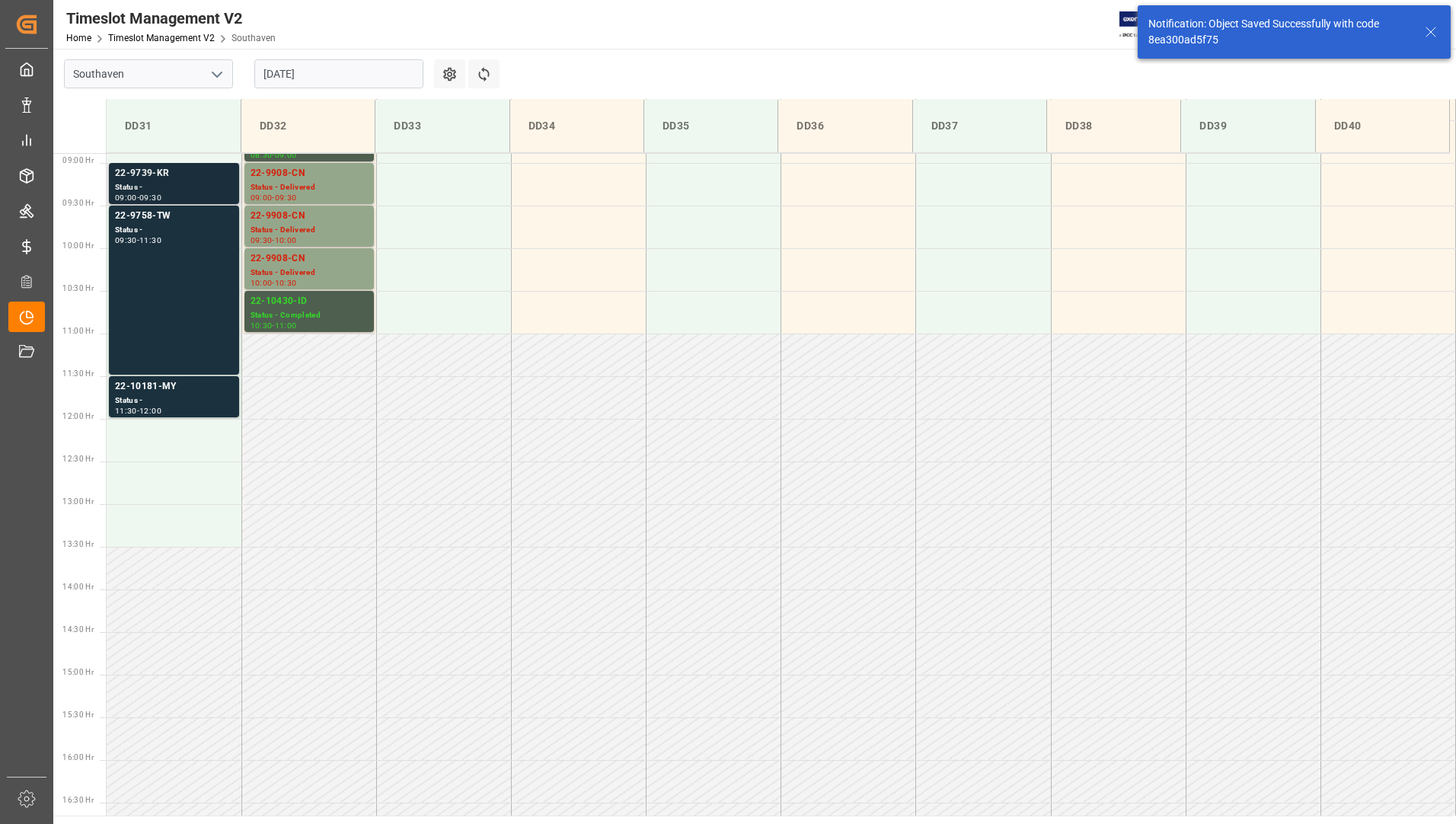
click at [178, 176] on div "22-9739-KR" at bounding box center [174, 174] width 118 height 15
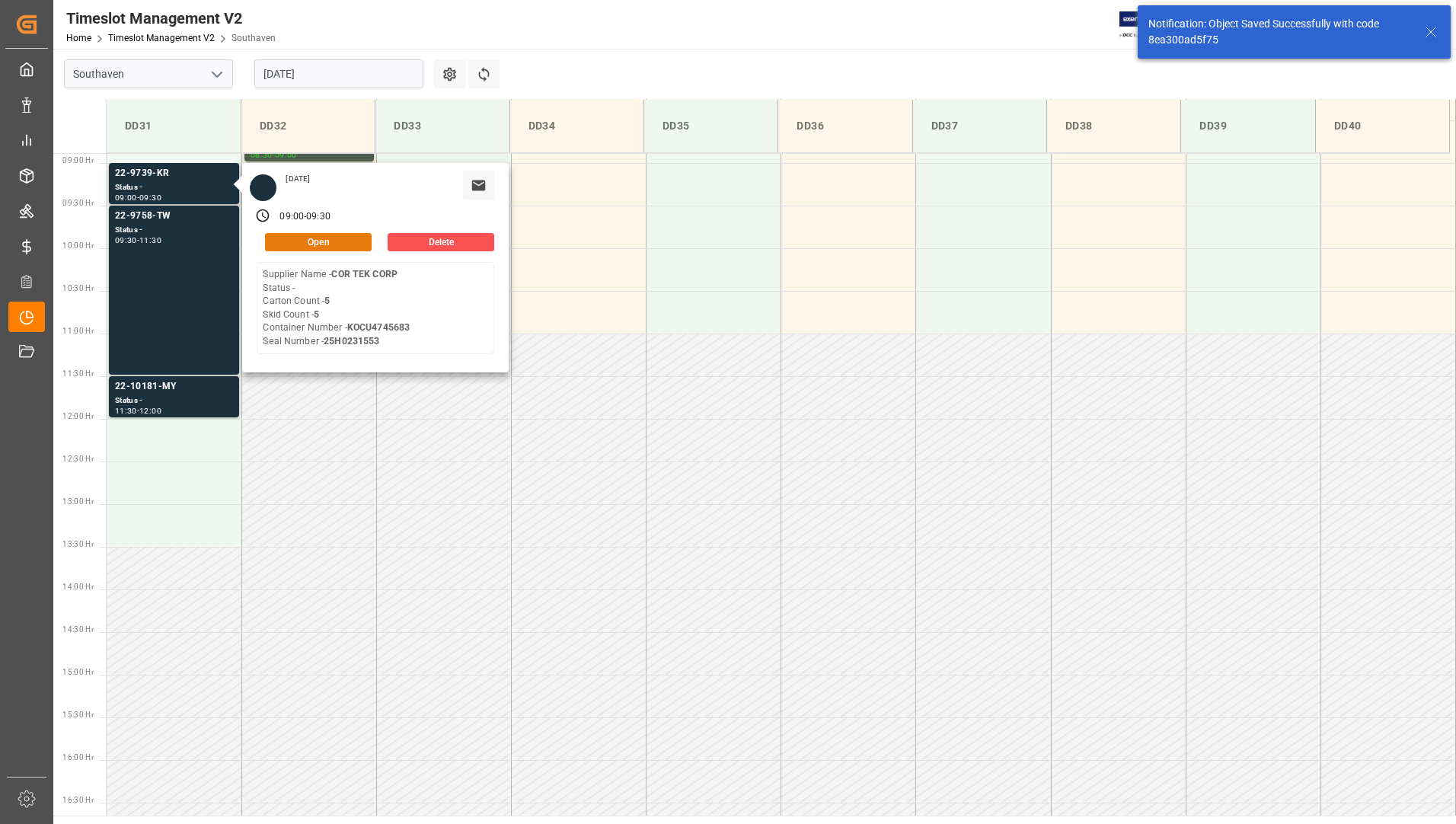
click at [357, 243] on button "Open" at bounding box center [318, 242] width 107 height 18
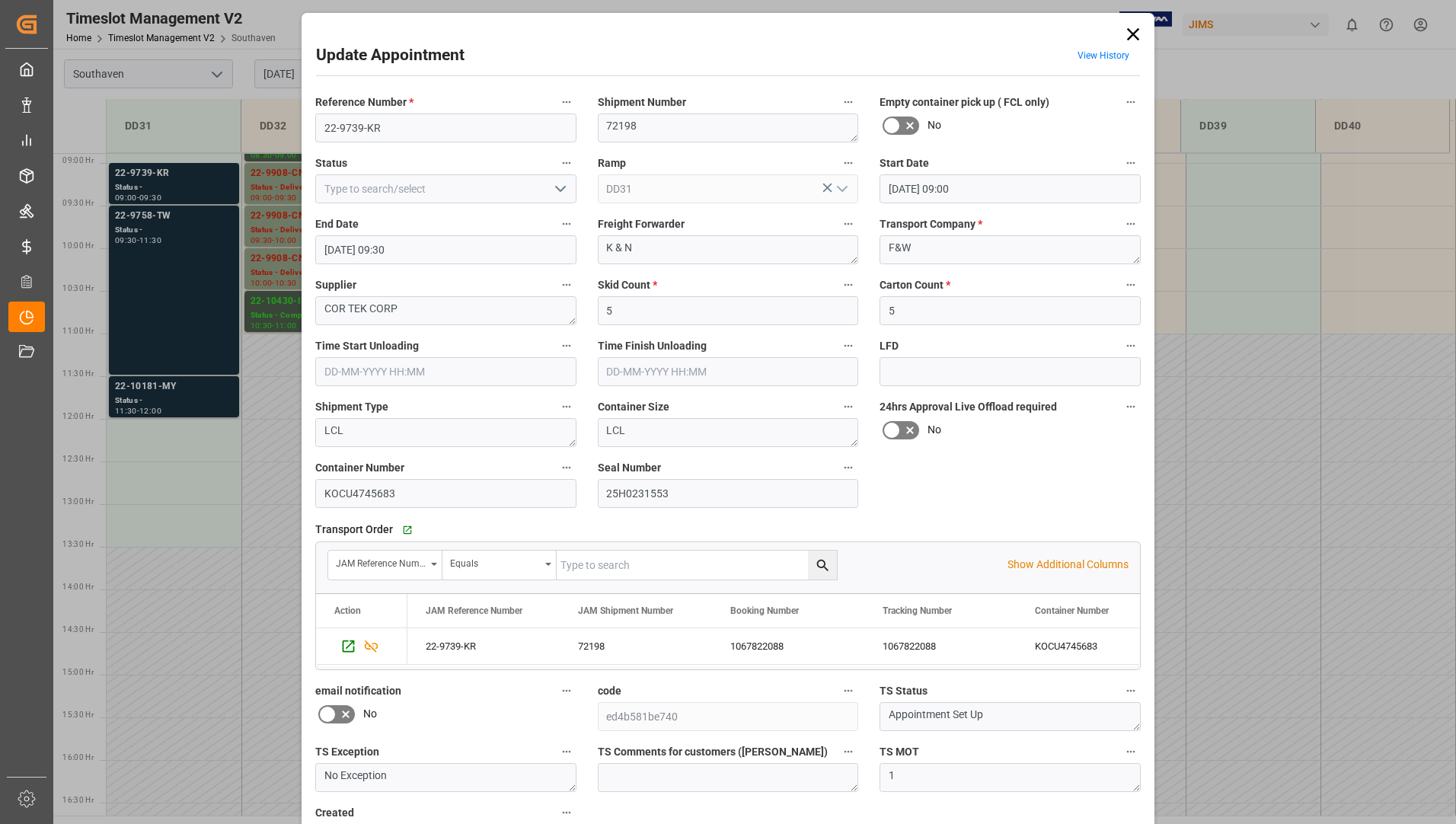
click at [557, 190] on polyline "open menu" at bounding box center [560, 189] width 9 height 5
click at [456, 254] on div "Completed" at bounding box center [446, 257] width 260 height 34
type input "Completed"
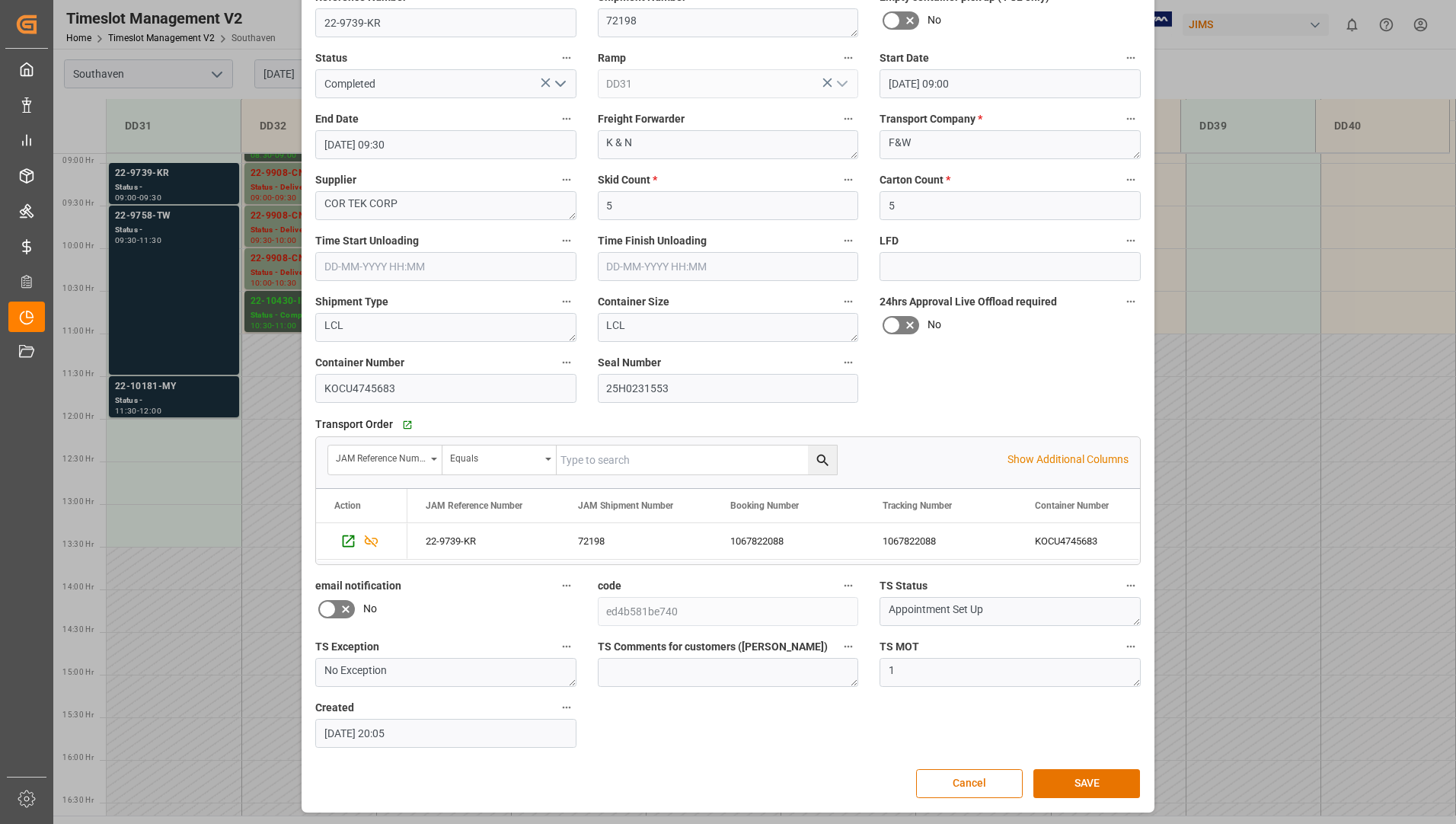
scroll to position [107, 0]
click at [1093, 779] on button "SAVE" at bounding box center [1086, 782] width 107 height 29
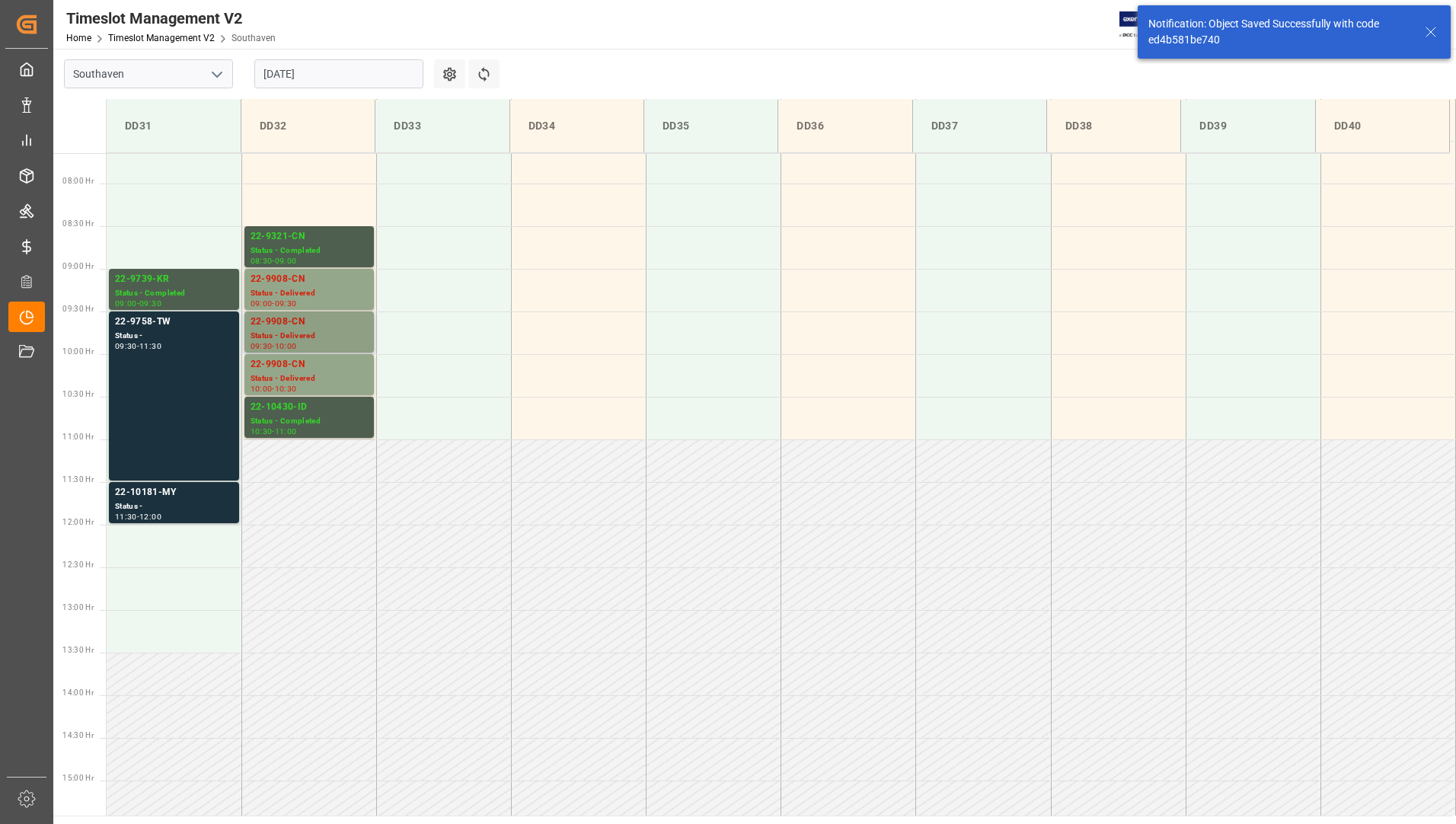
scroll to position [672, 0]
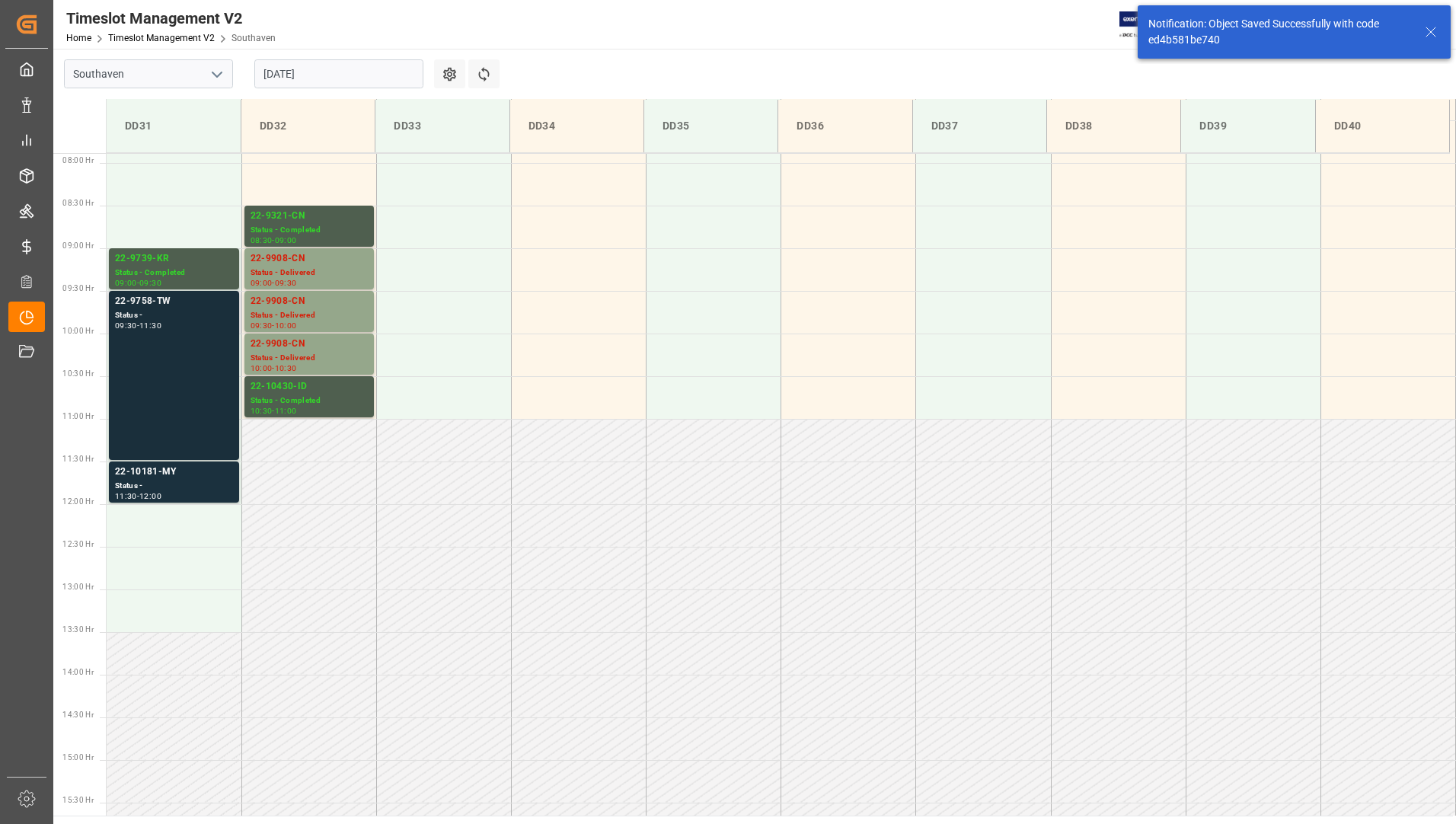
click at [181, 319] on div "Status -" at bounding box center [174, 316] width 118 height 13
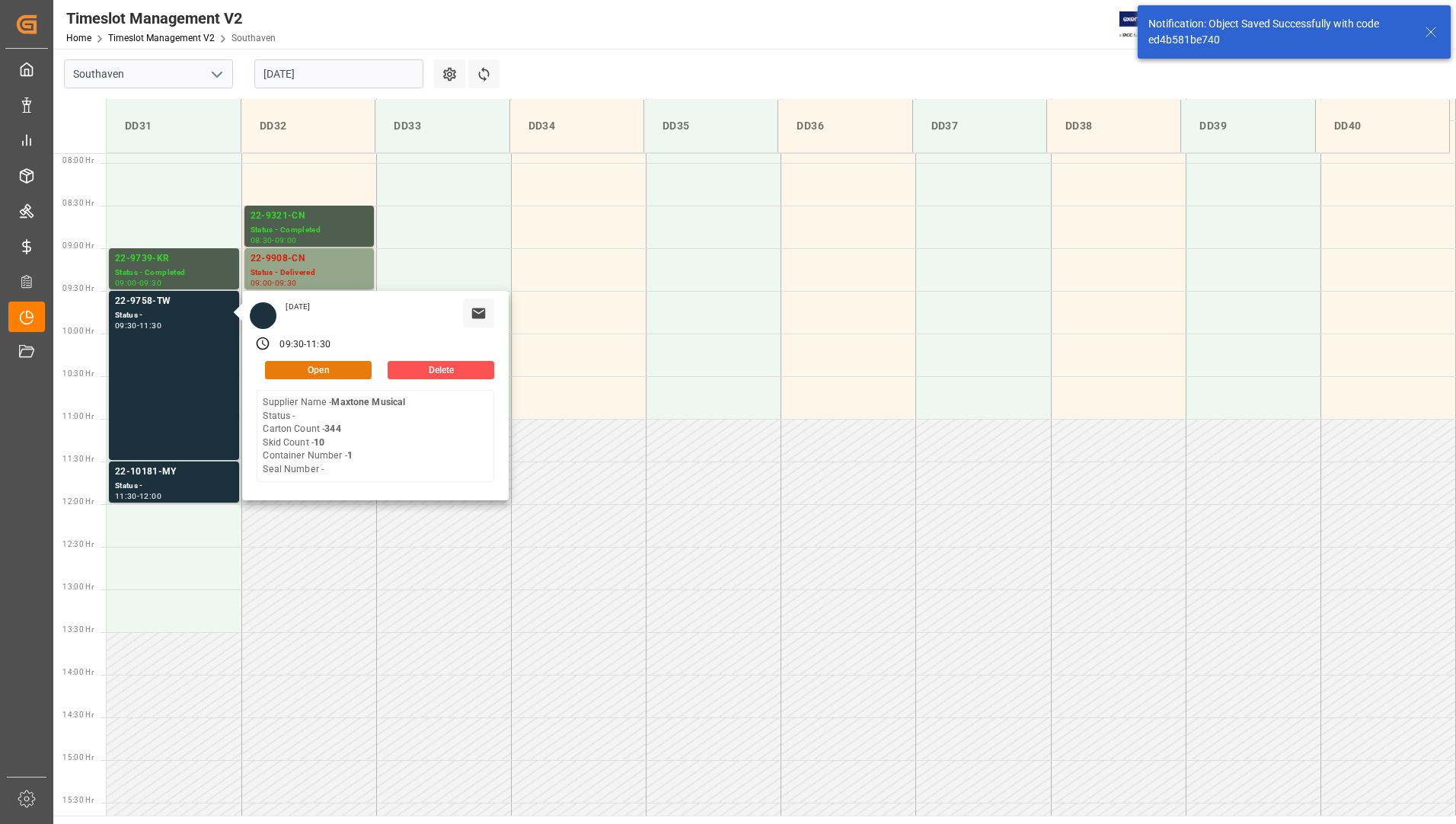
click at [300, 361] on button "Open" at bounding box center [318, 370] width 107 height 18
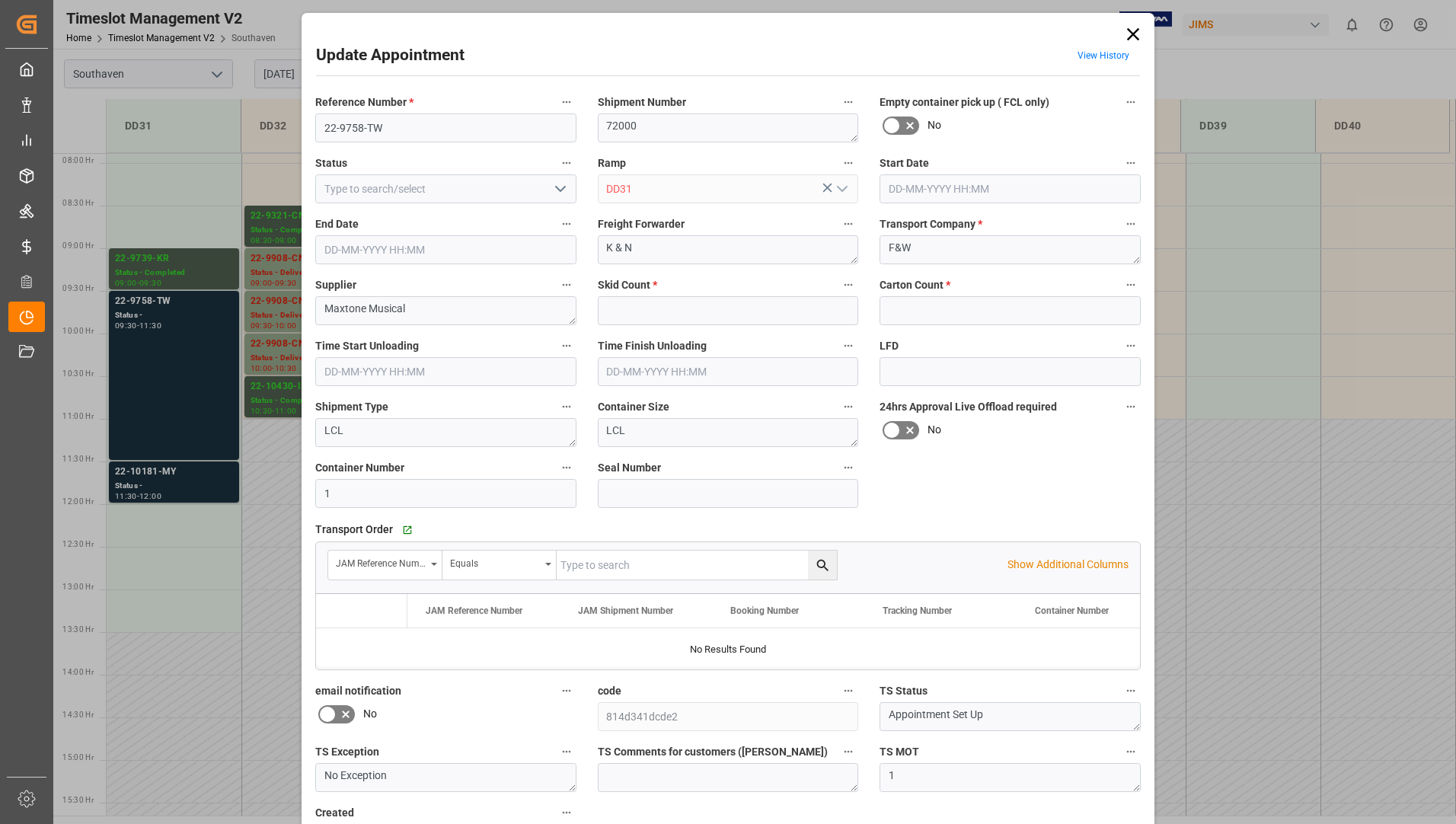
type input "10"
type input "344"
type input "[DATE] 09:30"
type input "[DATE] 11:30"
type input "[DATE] 20:06"
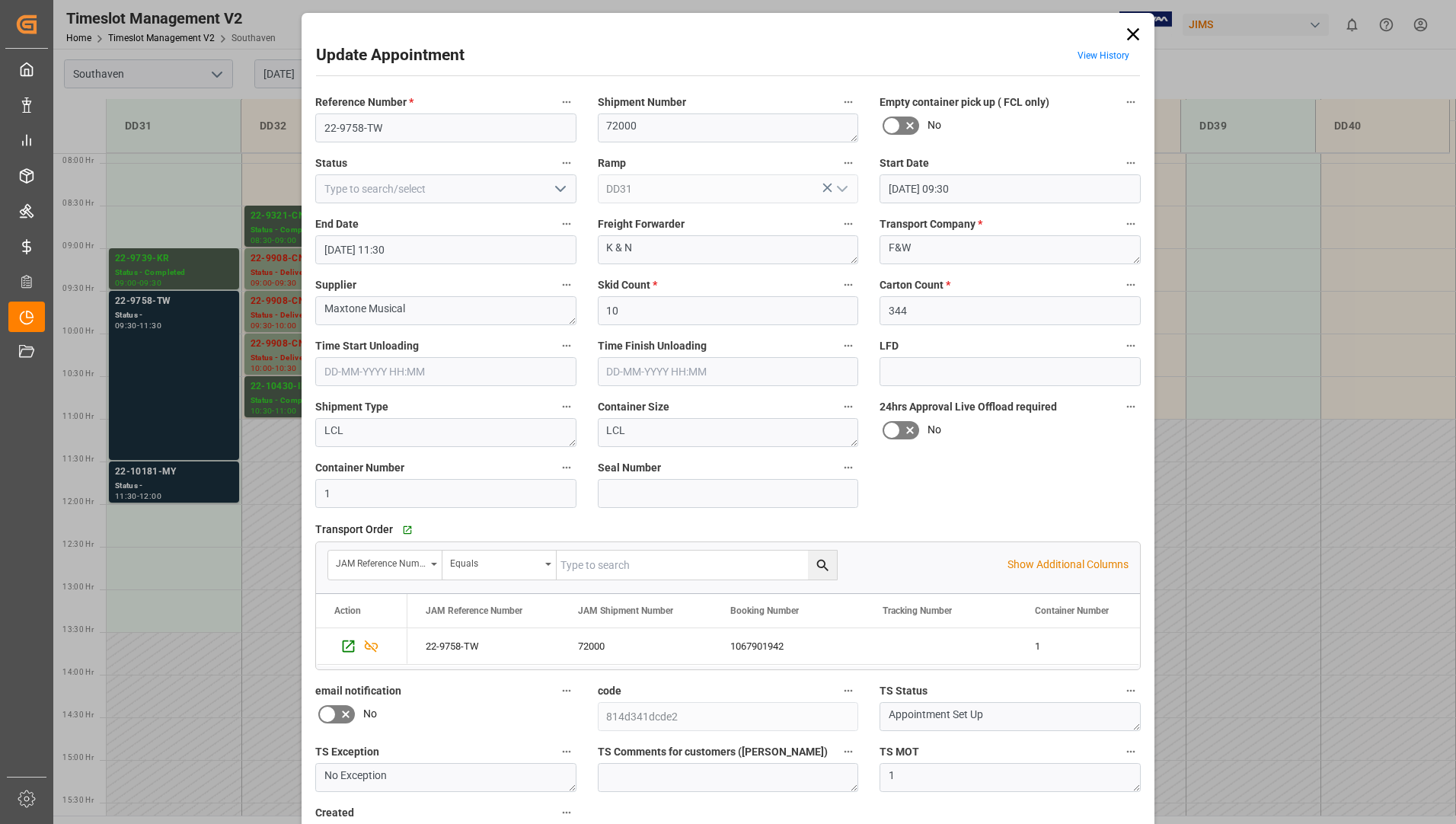
click at [563, 192] on icon "open menu" at bounding box center [560, 189] width 18 height 18
click at [520, 258] on div "Completed" at bounding box center [446, 257] width 260 height 34
type input "Completed"
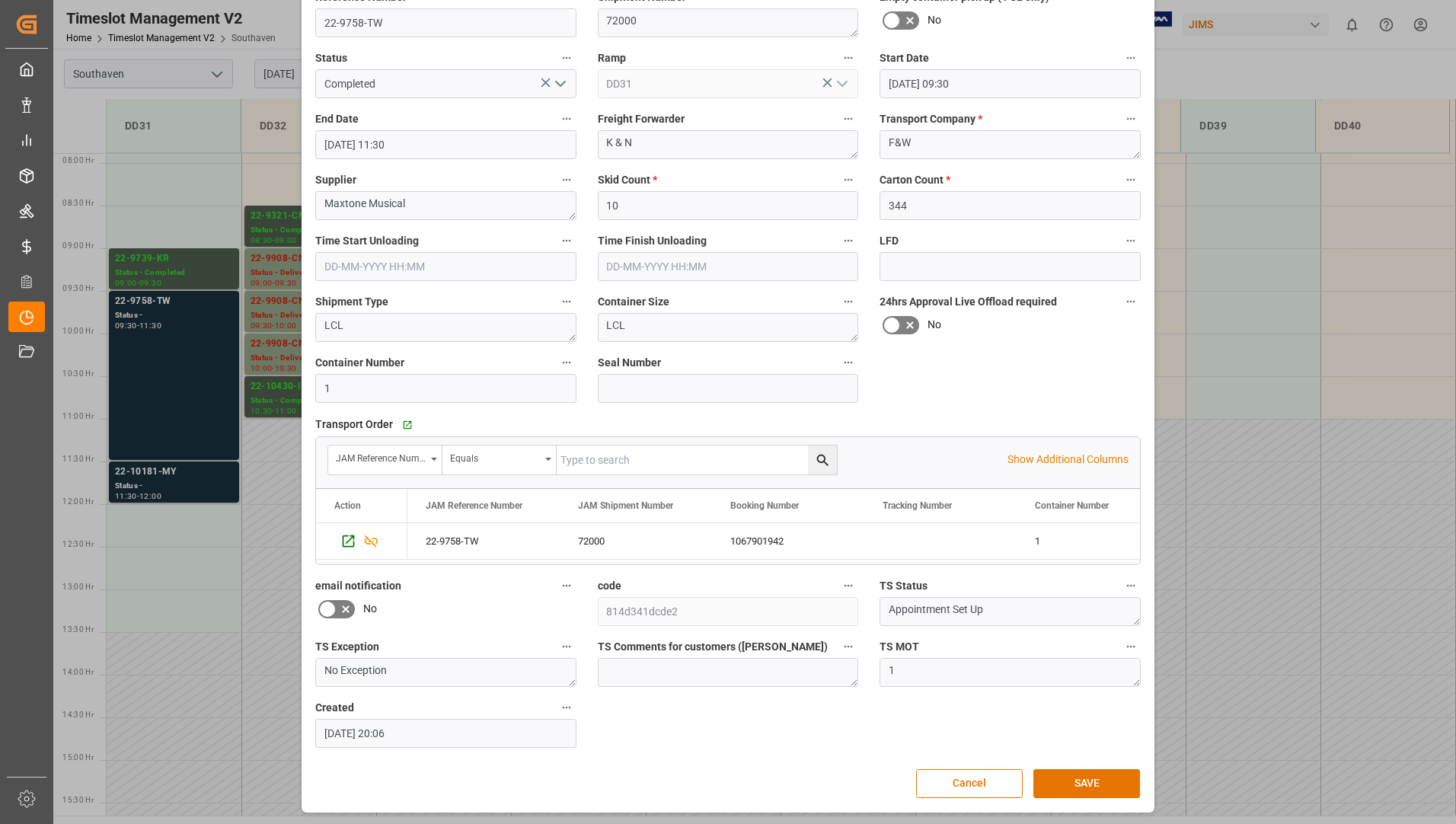
scroll to position [107, 0]
click at [1066, 778] on button "SAVE" at bounding box center [1086, 782] width 107 height 29
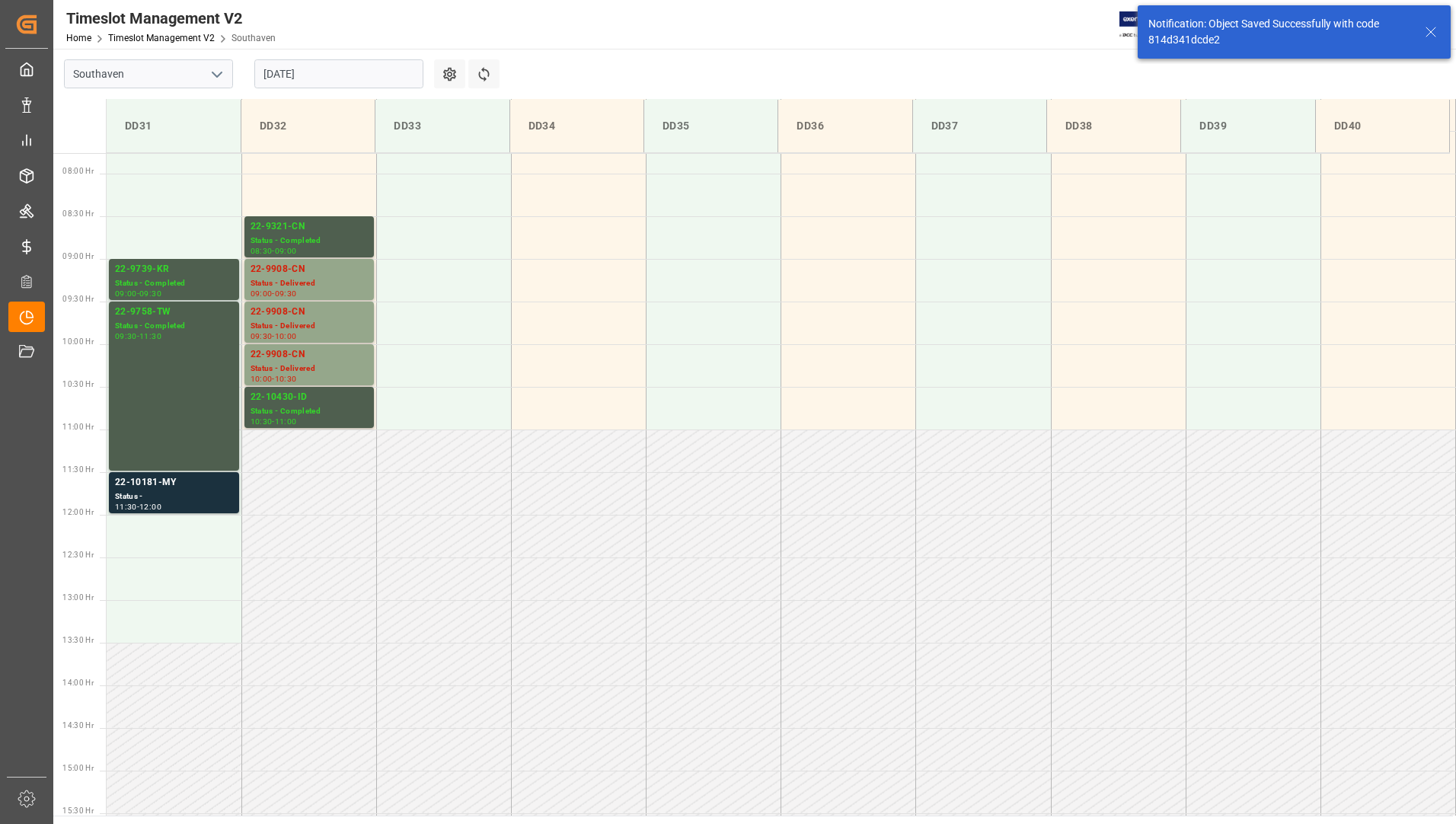
scroll to position [672, 0]
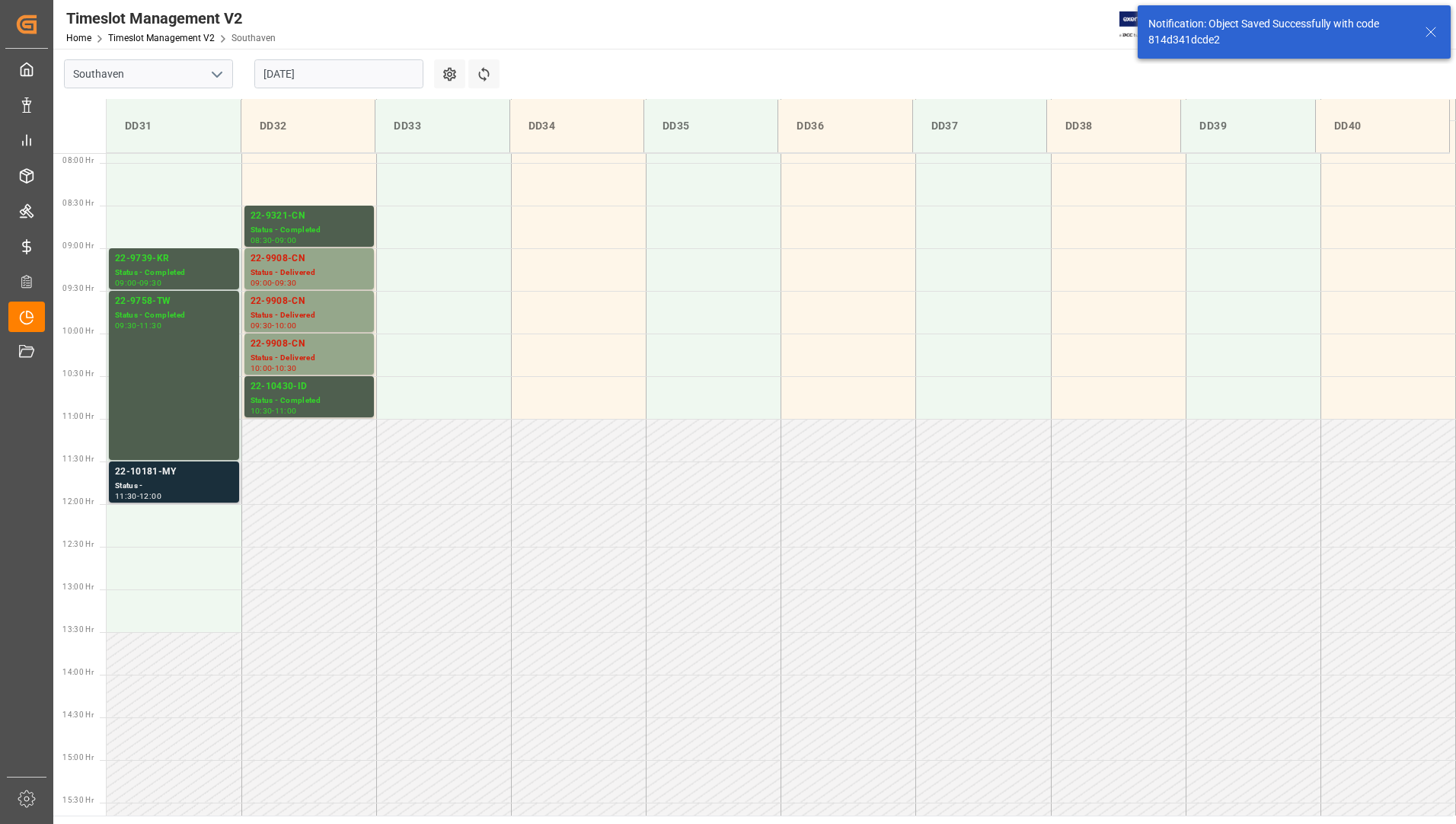
click at [212, 483] on div "Status -" at bounding box center [174, 486] width 118 height 13
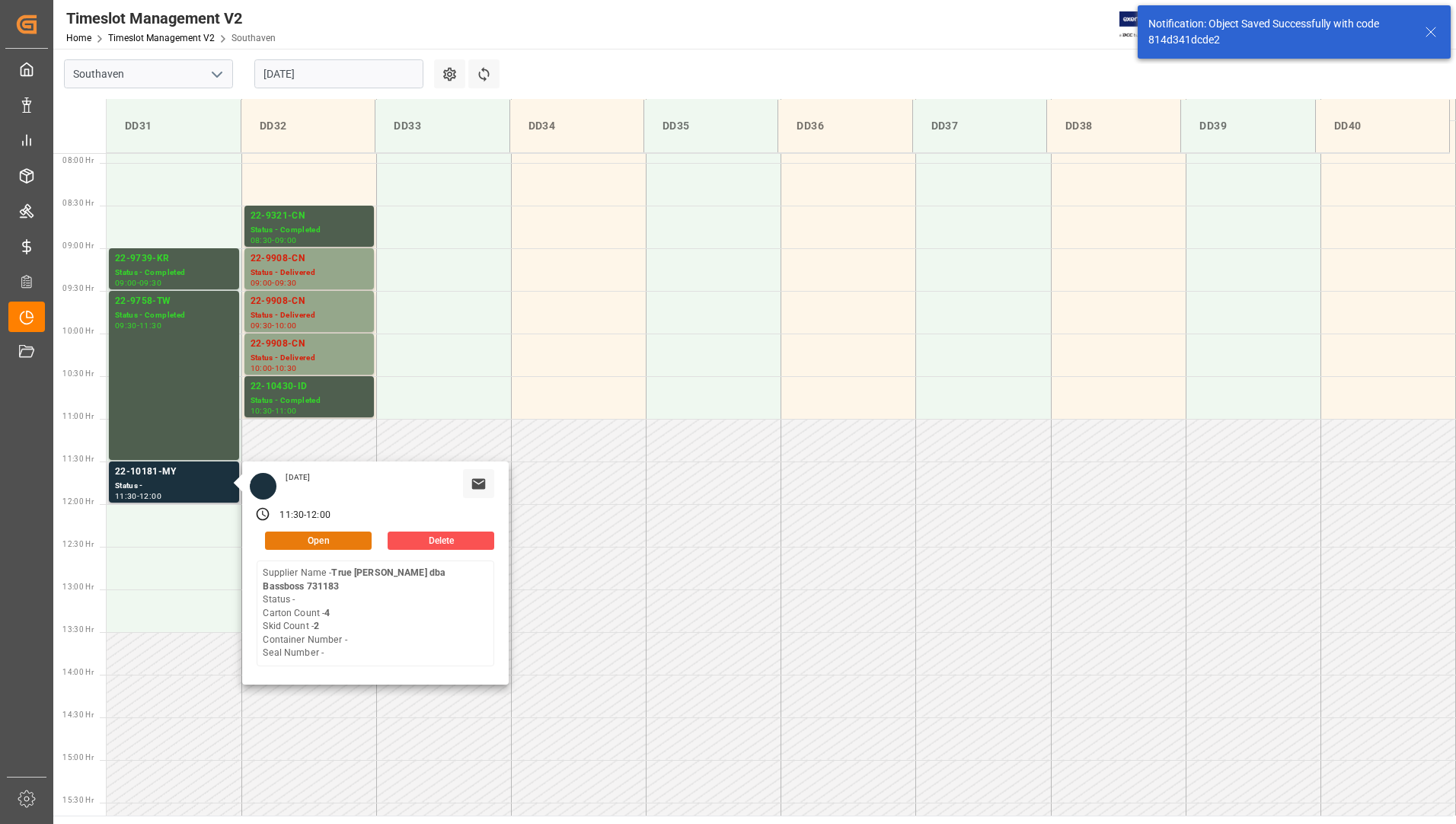
click at [318, 542] on button "Open" at bounding box center [318, 541] width 107 height 18
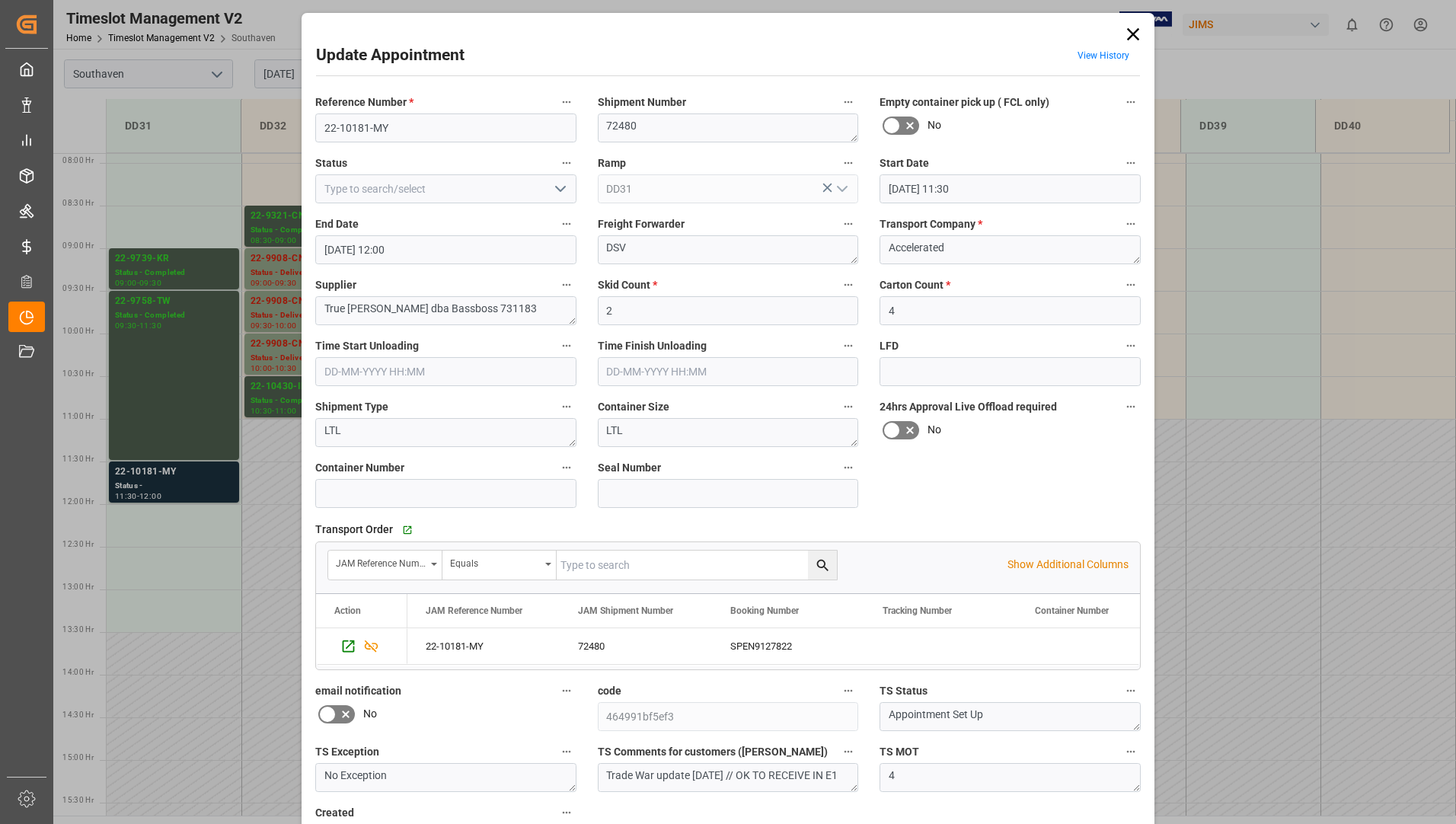
click at [563, 191] on icon "open menu" at bounding box center [560, 189] width 18 height 18
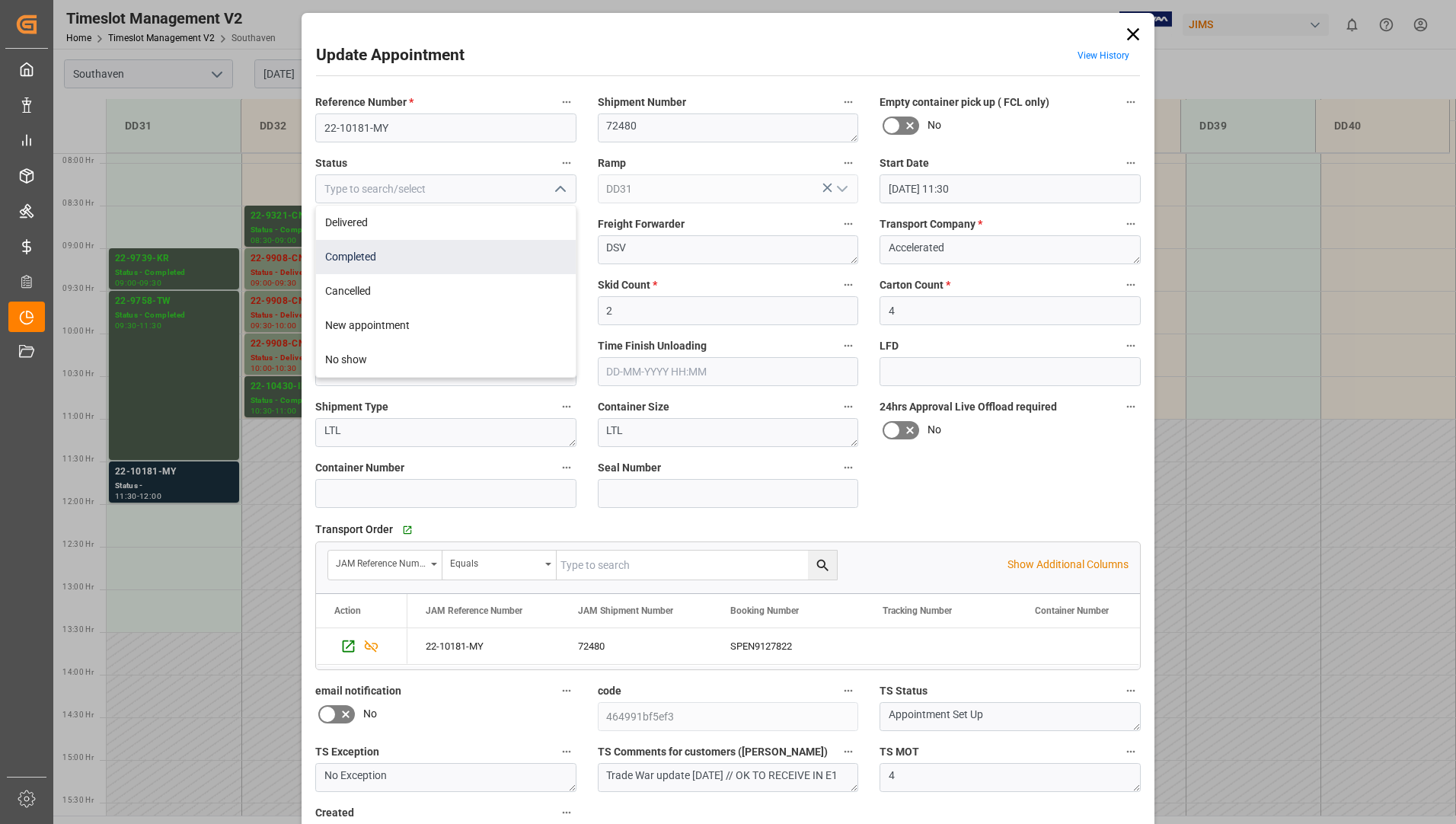
click at [515, 255] on div "Completed" at bounding box center [446, 257] width 260 height 34
type input "Completed"
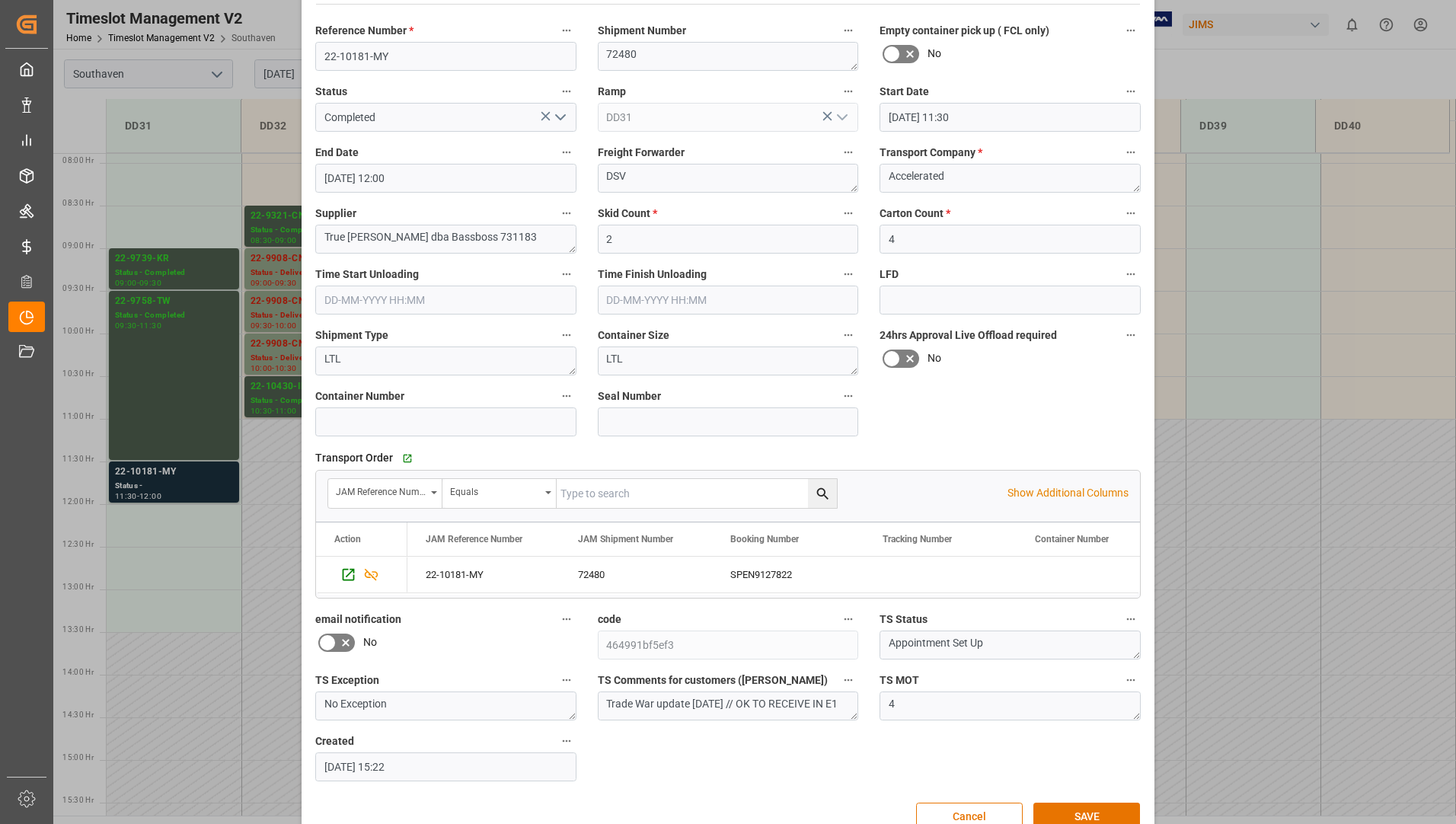
scroll to position [107, 0]
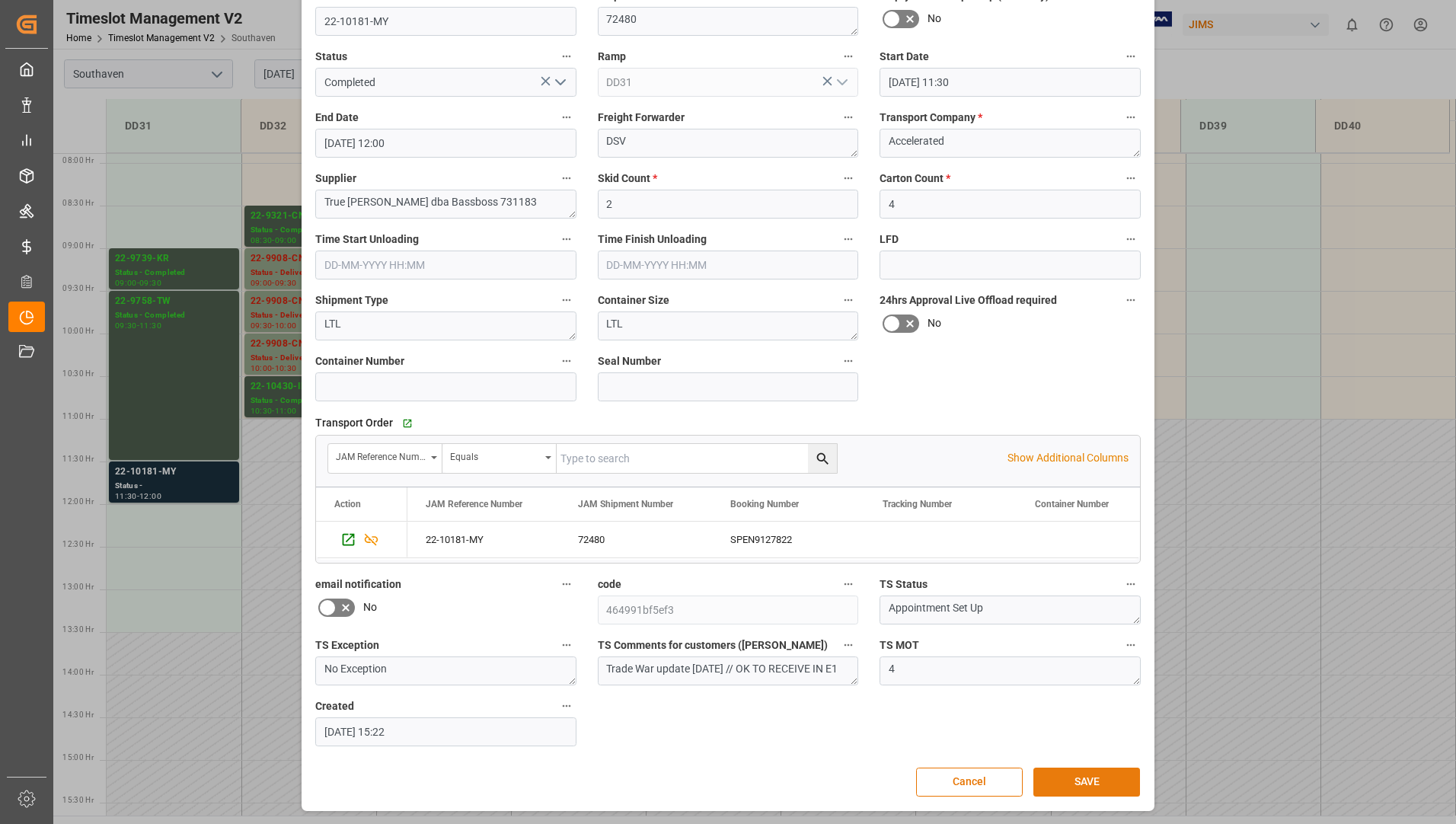
click at [1107, 778] on button "SAVE" at bounding box center [1086, 782] width 107 height 29
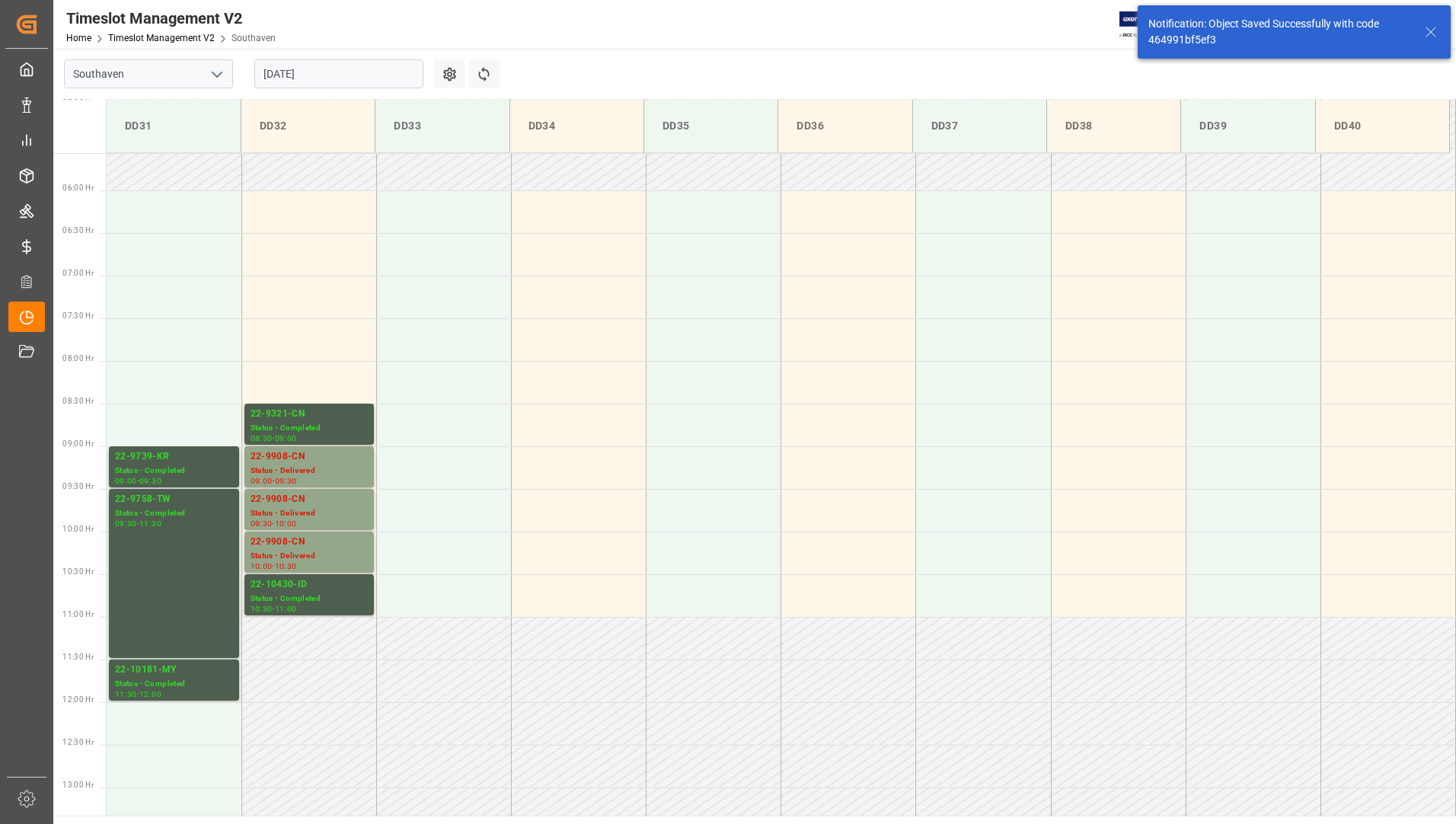
scroll to position [462, 0]
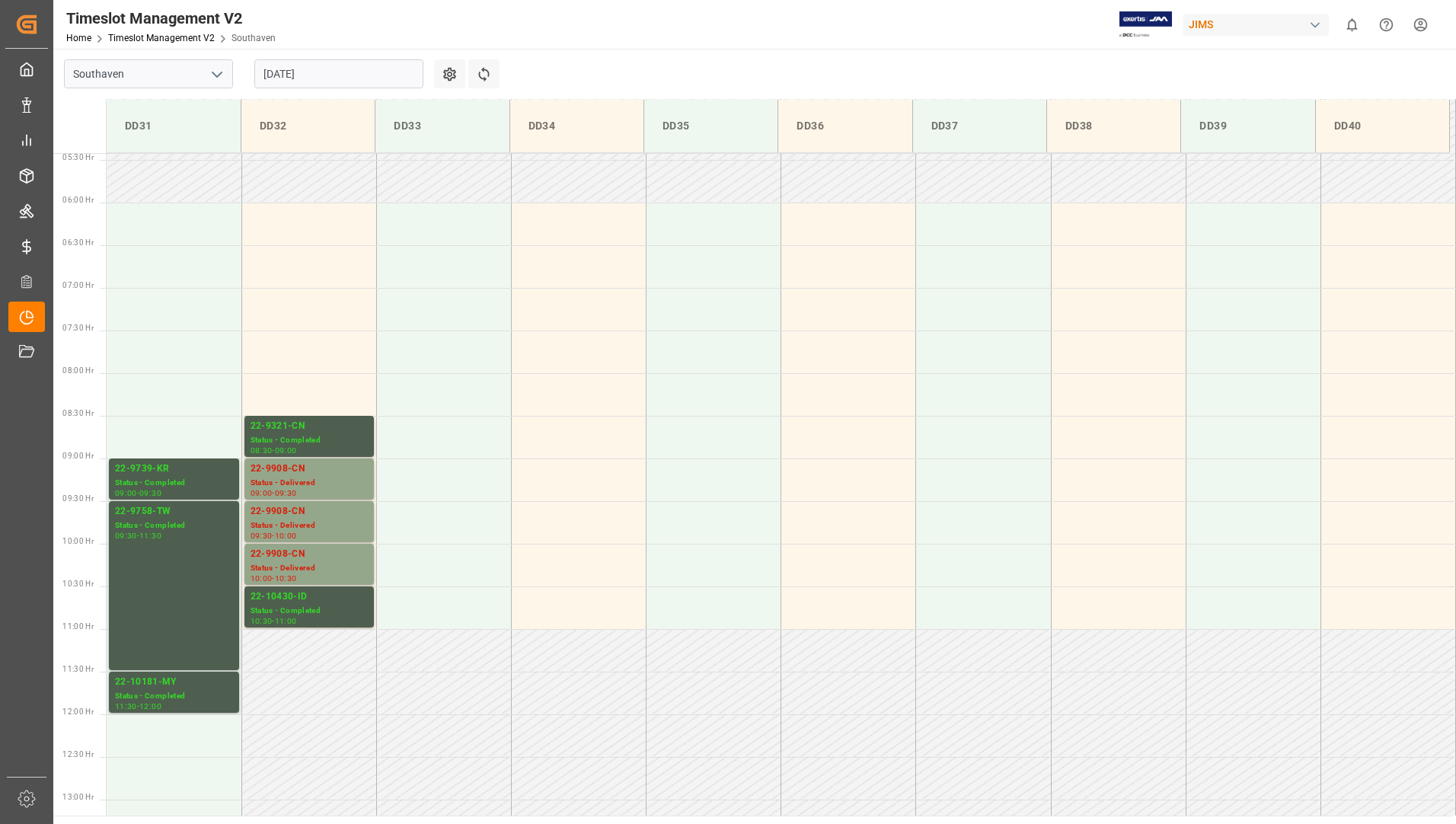
click at [326, 65] on input "[DATE]" at bounding box center [339, 74] width 169 height 29
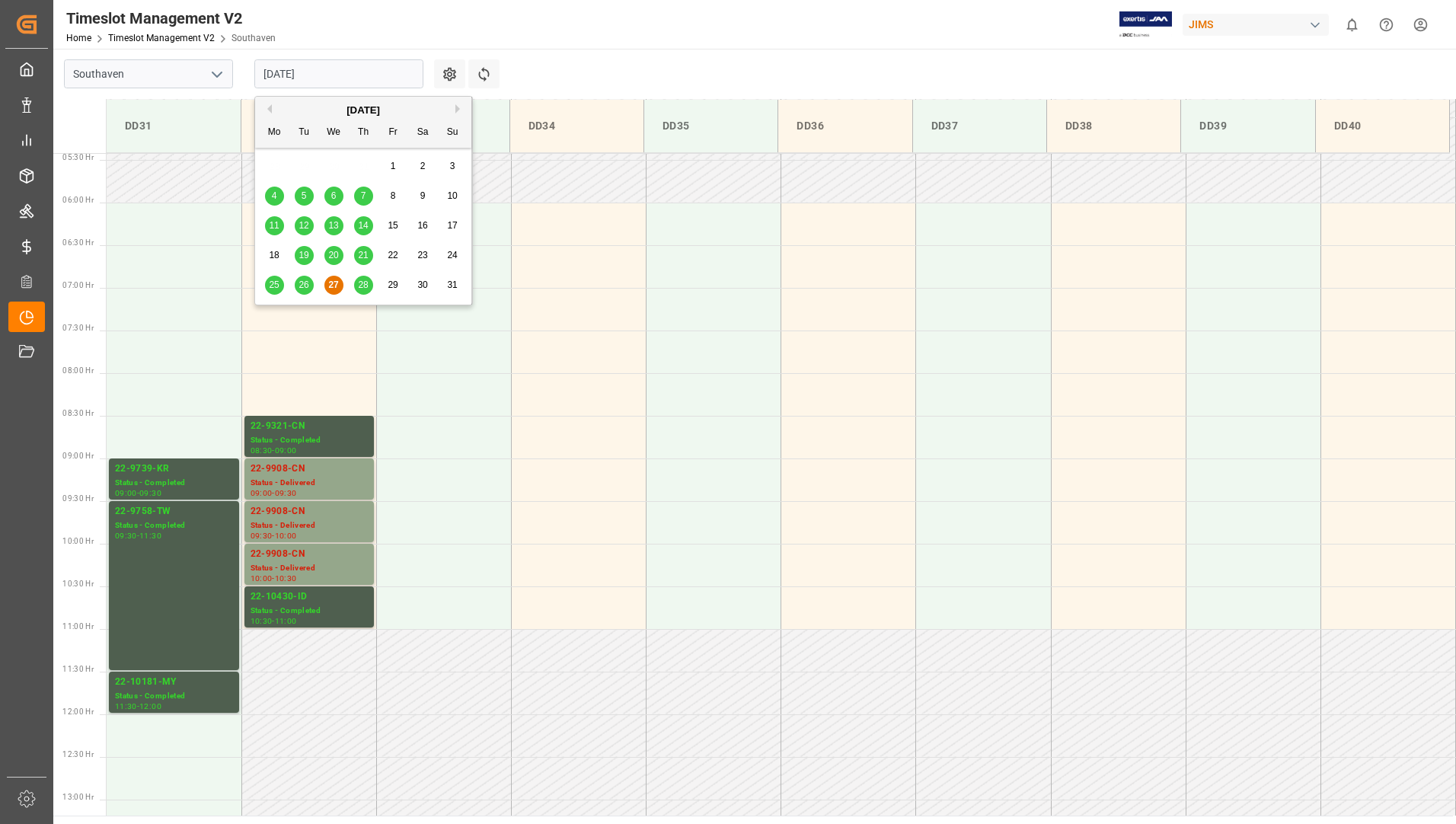
click at [366, 283] on span "28" at bounding box center [363, 285] width 10 height 11
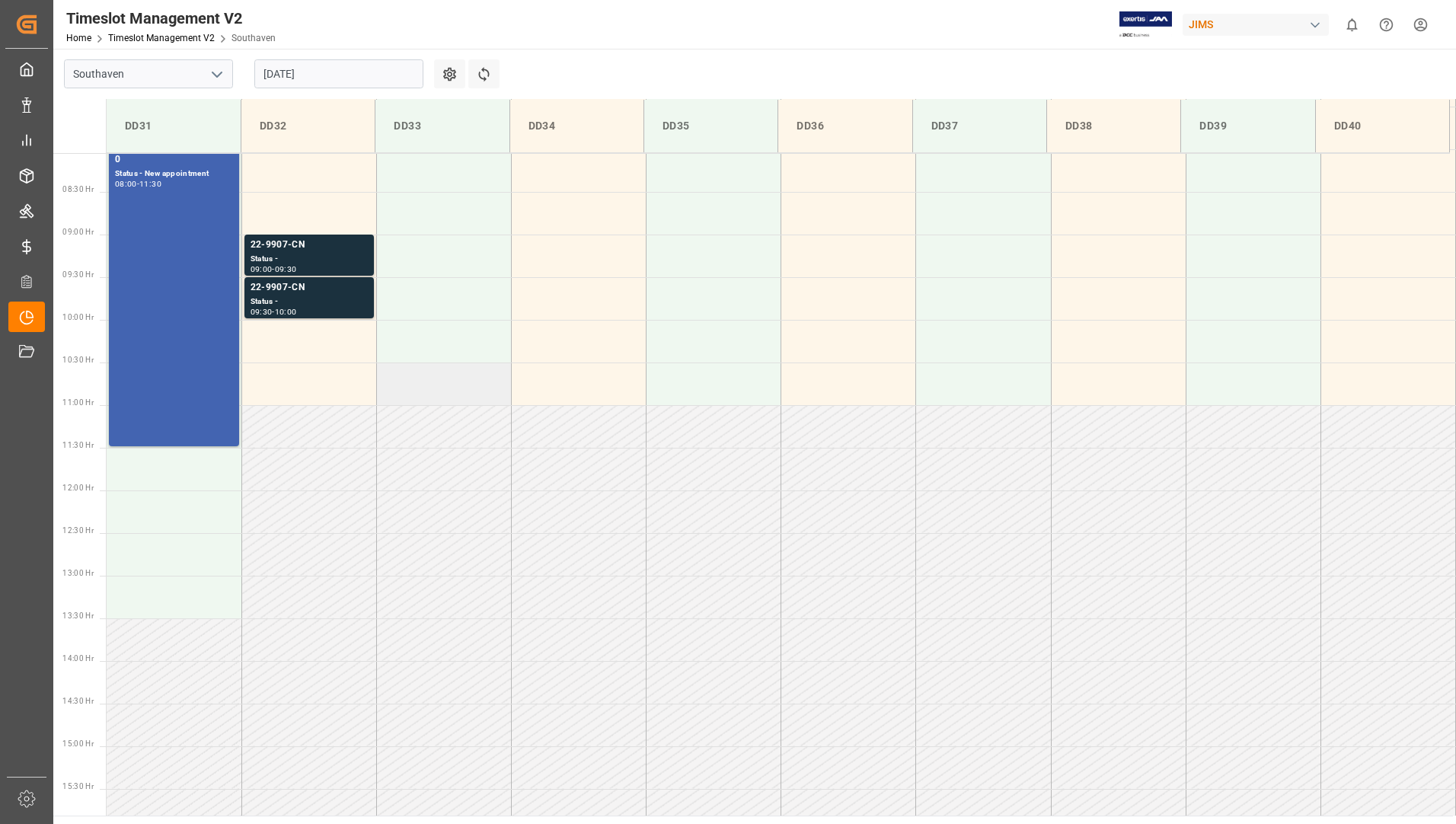
scroll to position [529, 0]
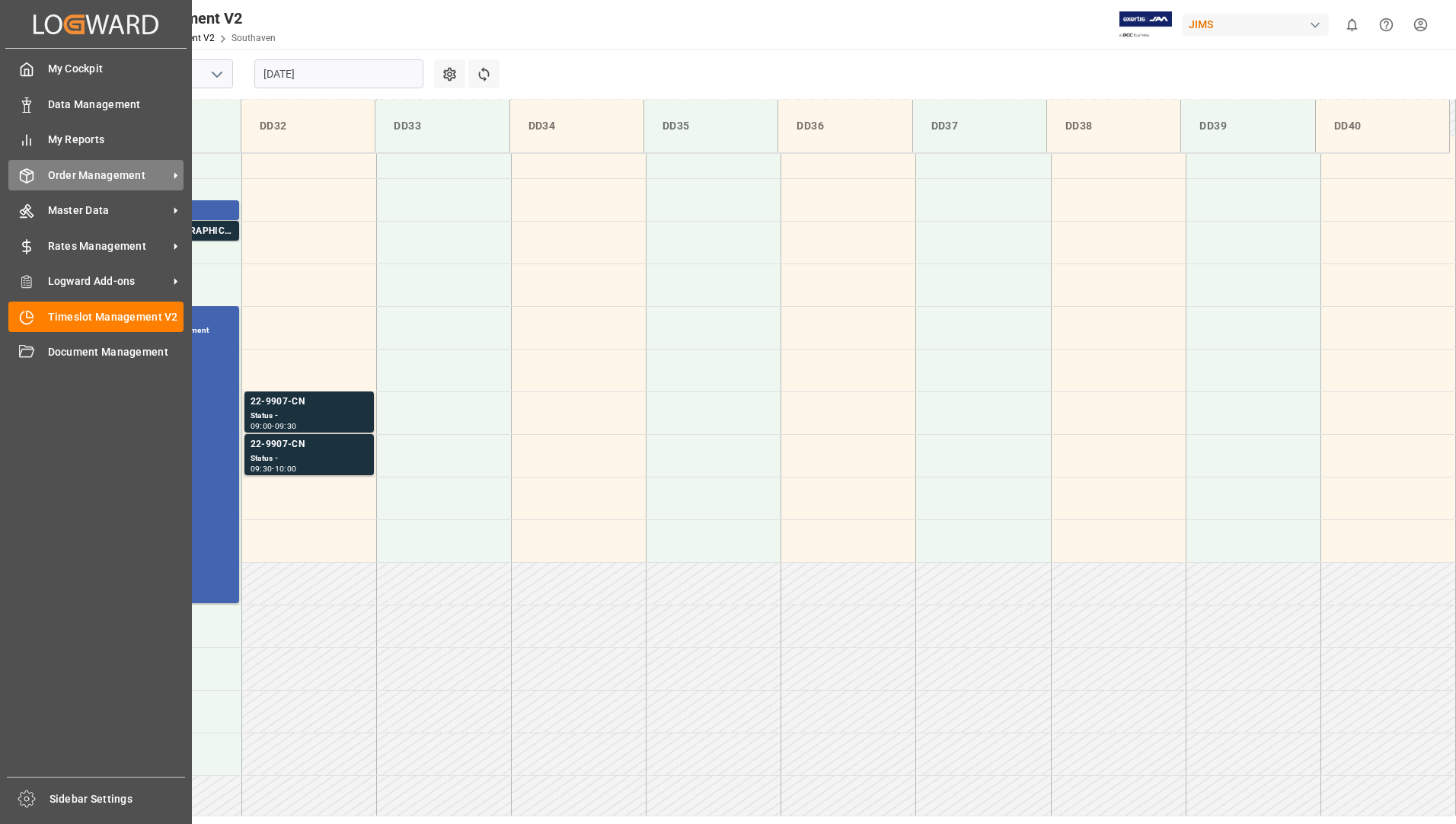
click at [99, 176] on span "Order Management" at bounding box center [108, 175] width 120 height 16
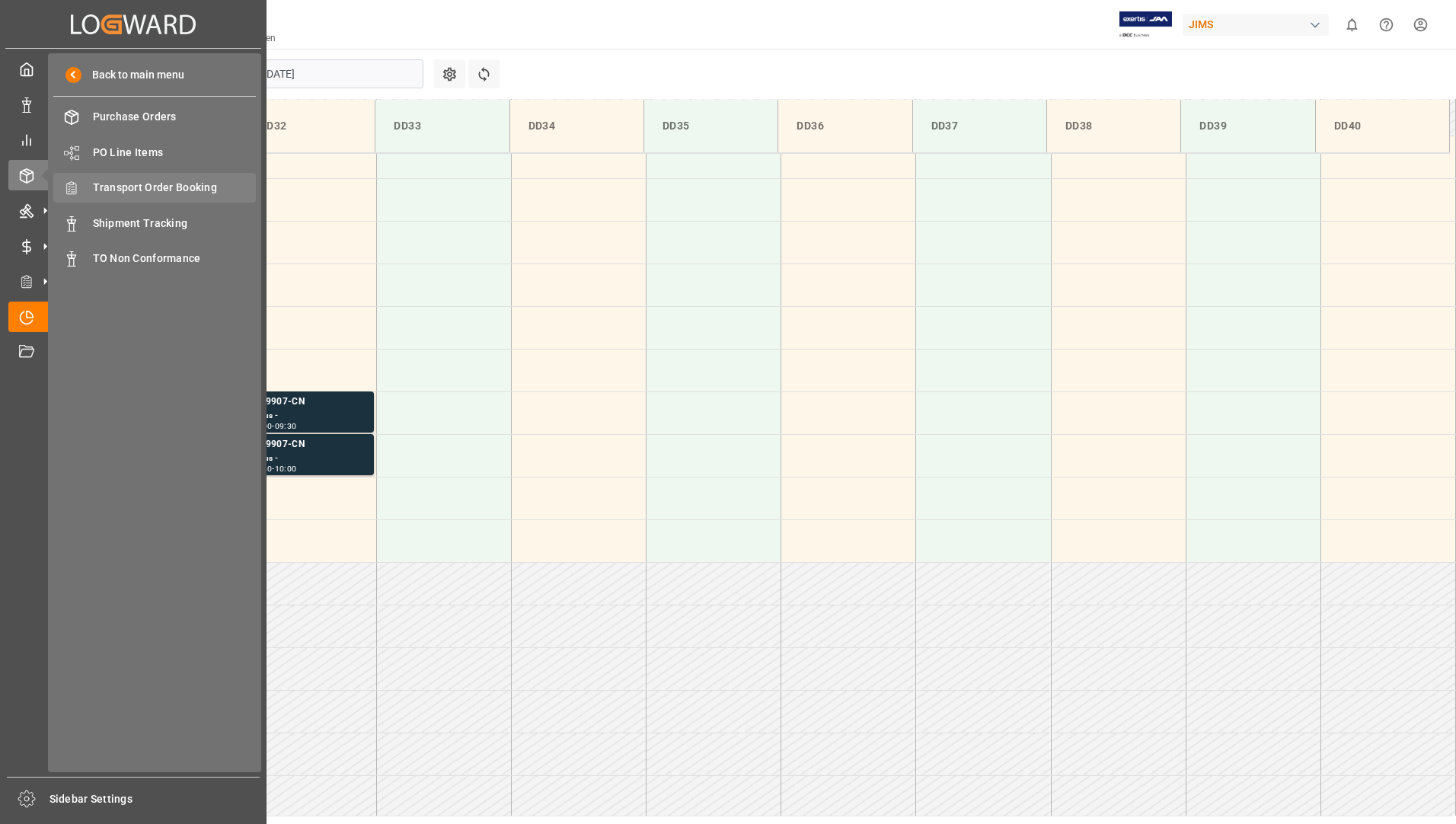
click at [211, 188] on span "Transport Order Booking" at bounding box center [175, 187] width 164 height 16
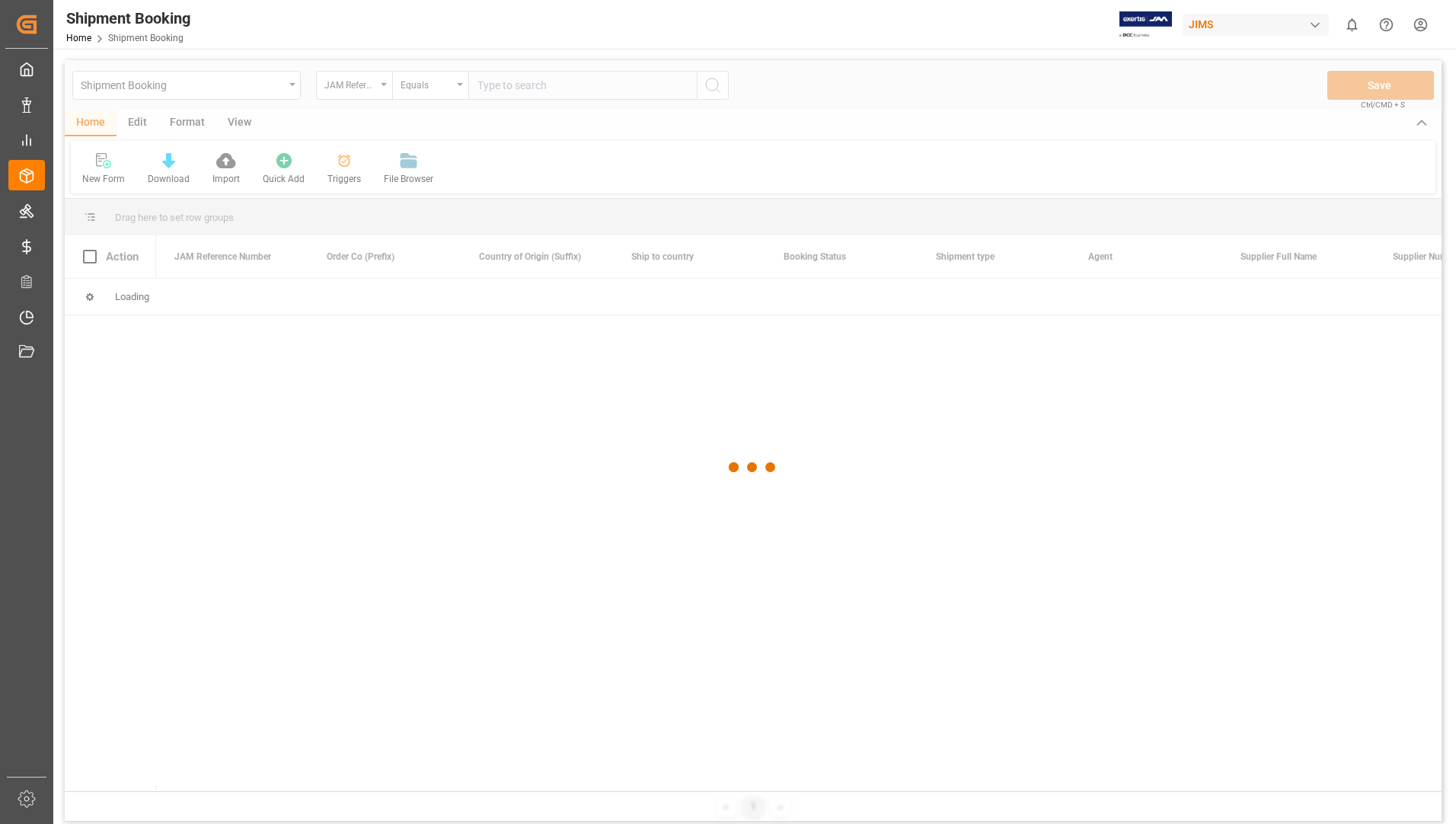
click at [566, 89] on div at bounding box center [752, 468] width 1377 height 815
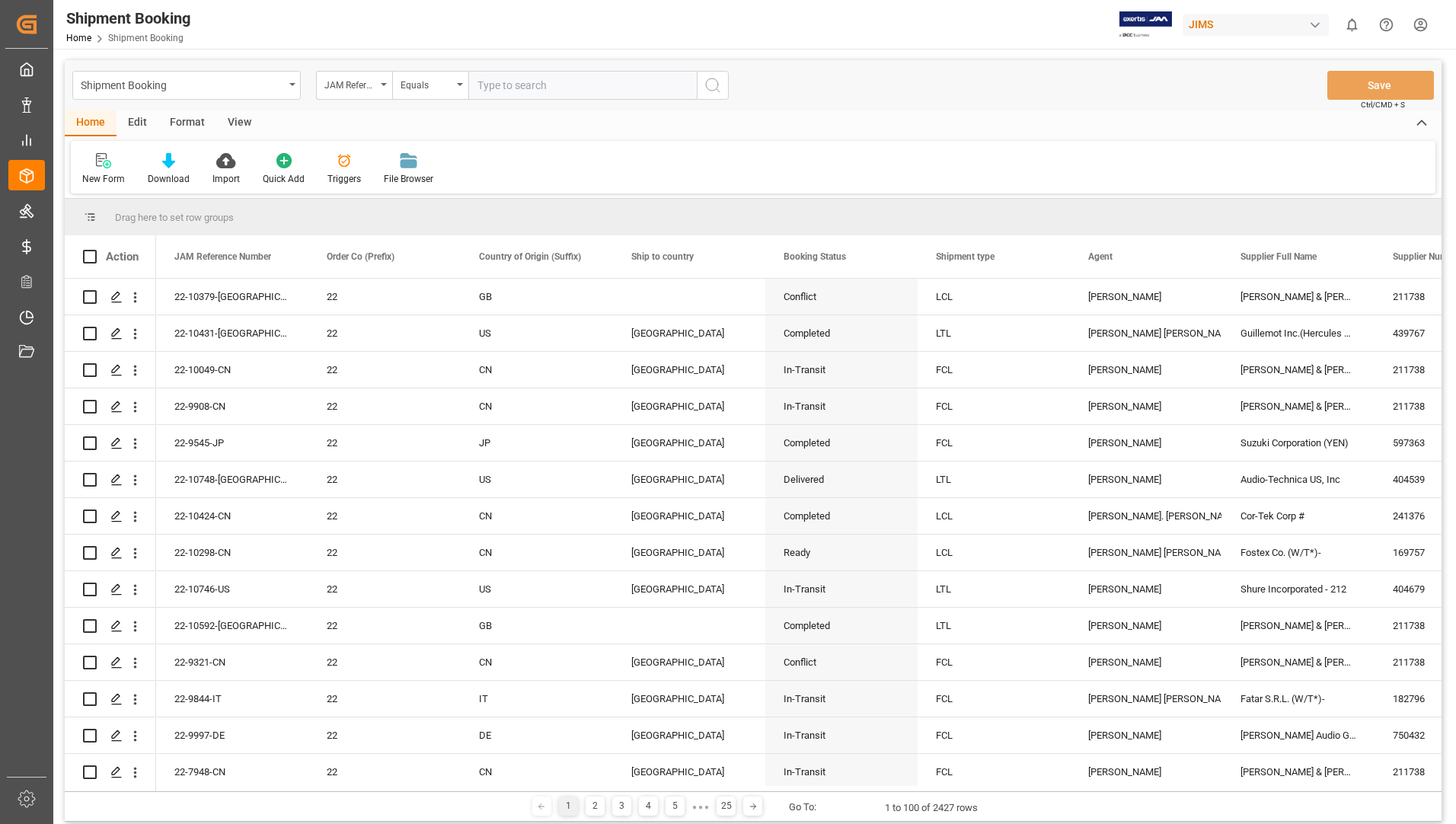
click at [569, 82] on input "text" at bounding box center [583, 85] width 228 height 29
type input "22-10430-ID"
click at [723, 89] on button "search button" at bounding box center [713, 85] width 32 height 29
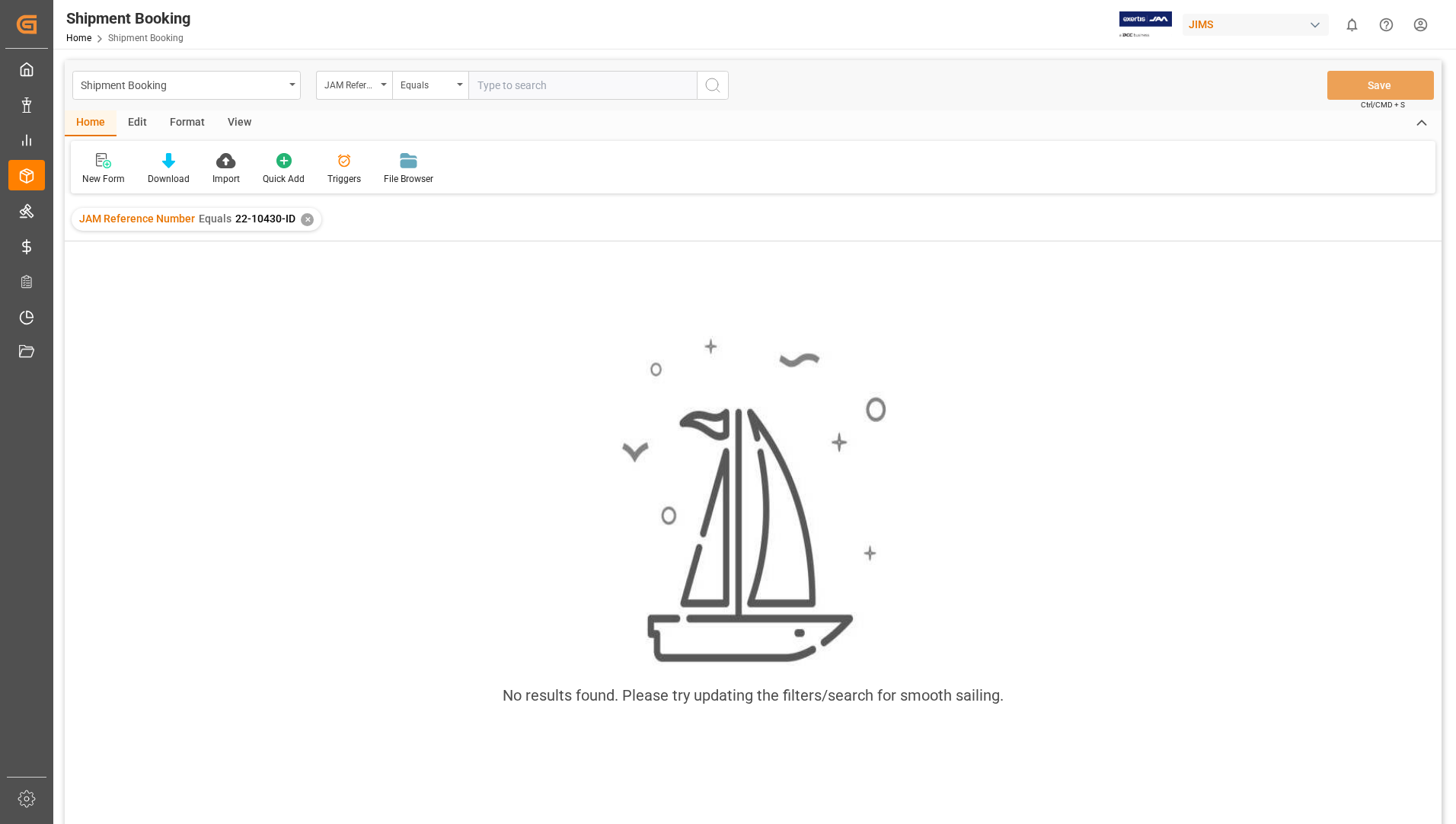
click at [305, 220] on div "✕" at bounding box center [307, 220] width 13 height 13
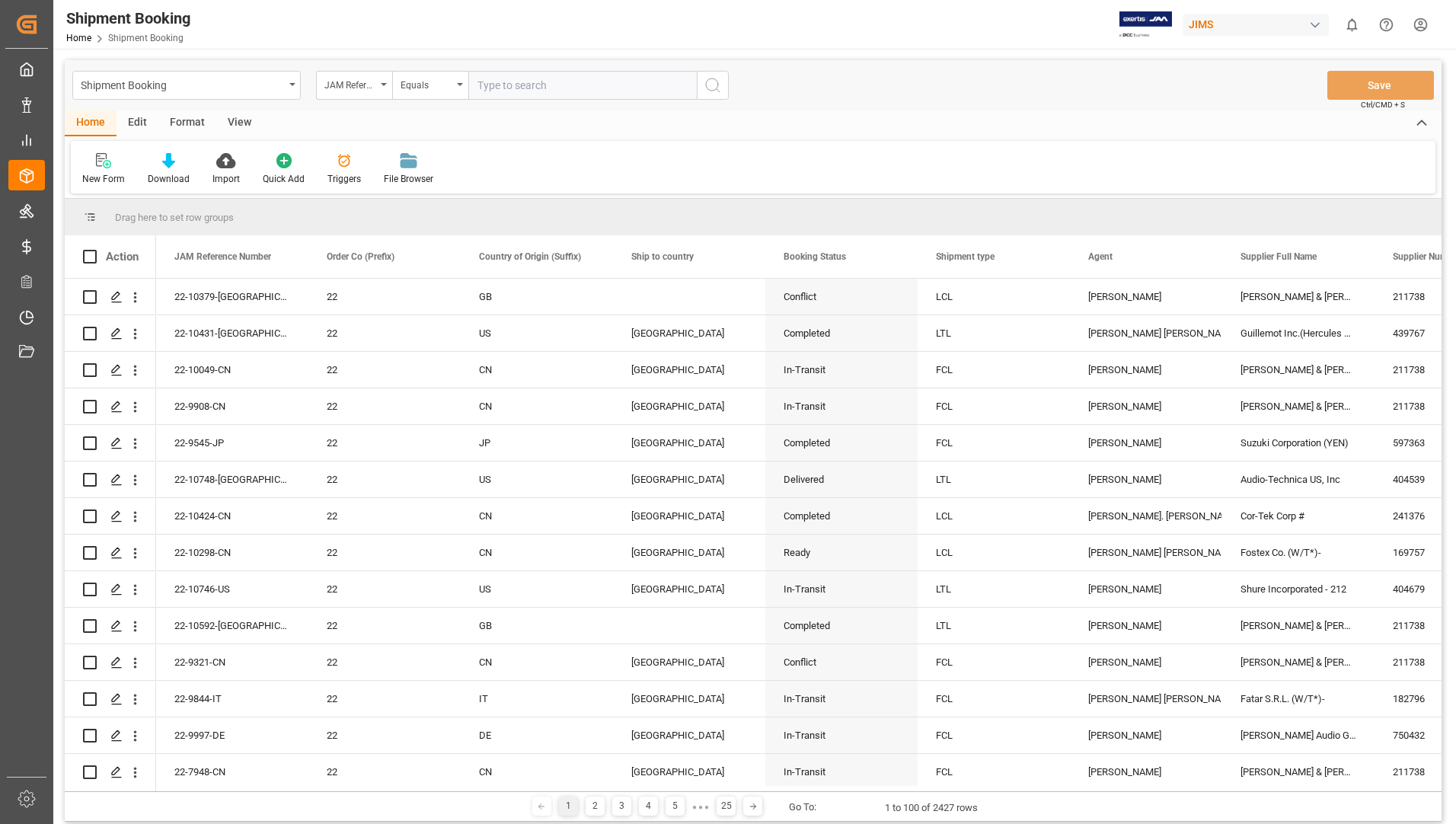
click at [496, 85] on input "text" at bounding box center [583, 85] width 228 height 29
type input "22-10430-ID"
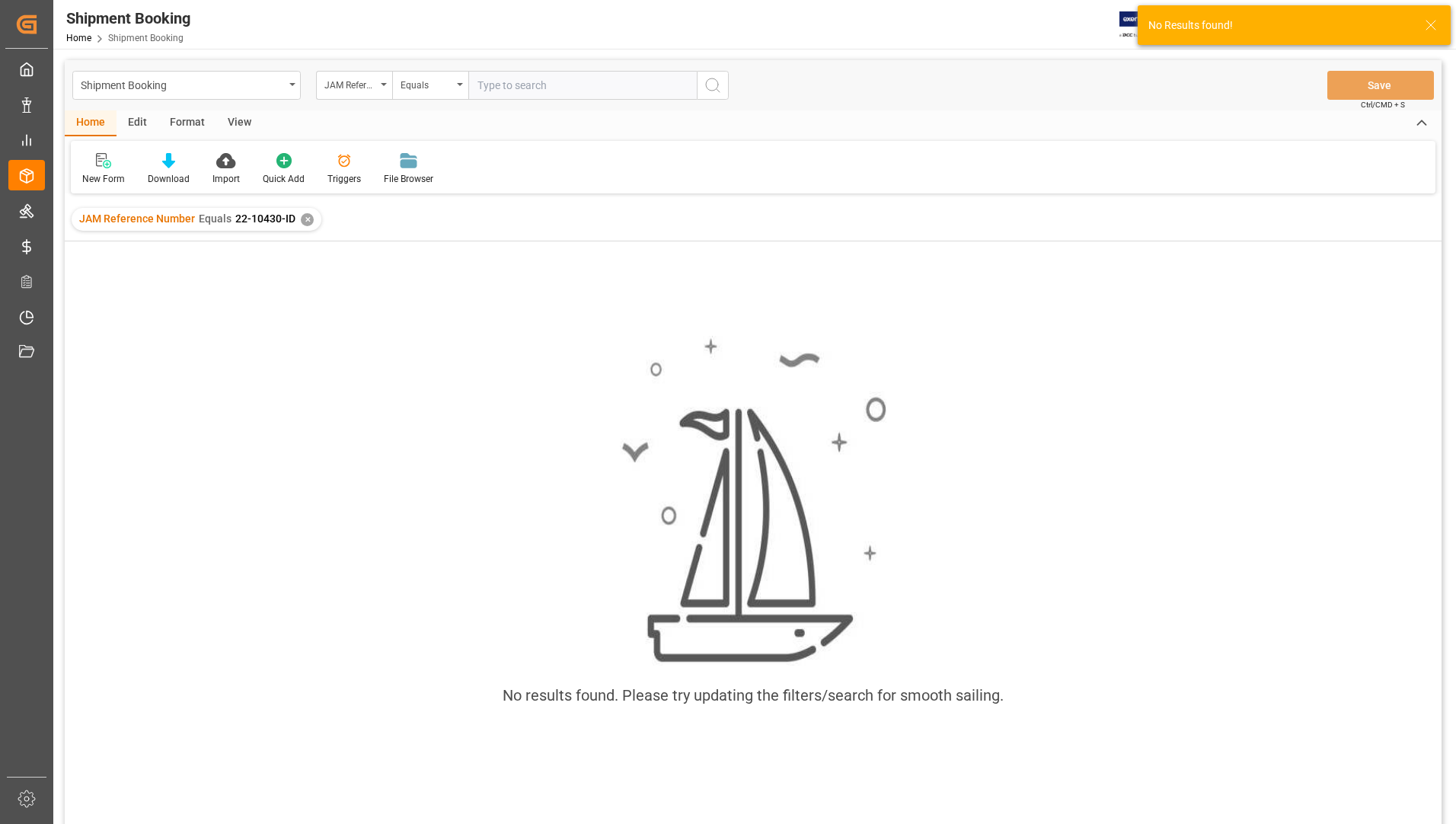
click at [303, 217] on div "✕" at bounding box center [307, 220] width 13 height 13
